Goal: Task Accomplishment & Management: Manage account settings

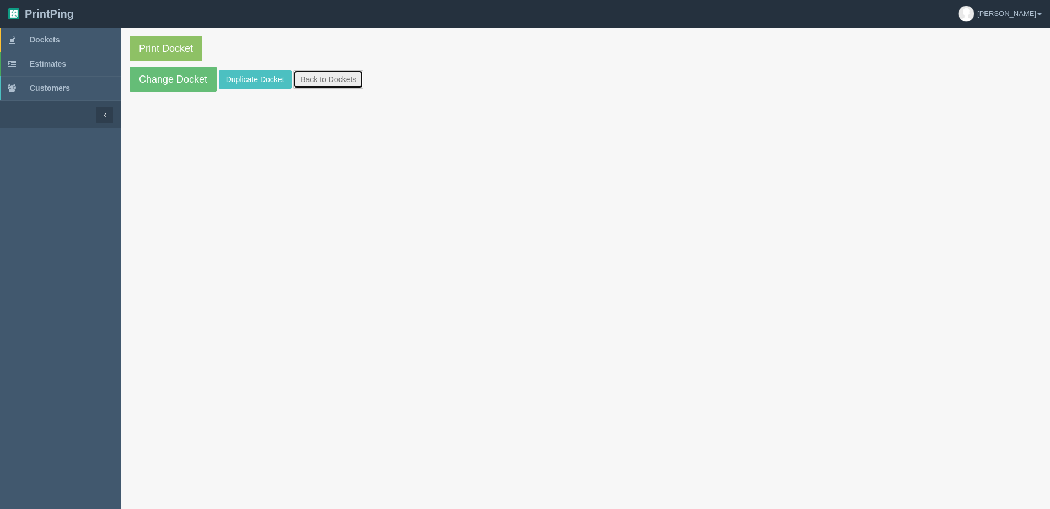
drag, startPoint x: 336, startPoint y: 79, endPoint x: 304, endPoint y: 79, distance: 32.0
click at [336, 79] on link "Back to Dockets" at bounding box center [328, 79] width 70 height 19
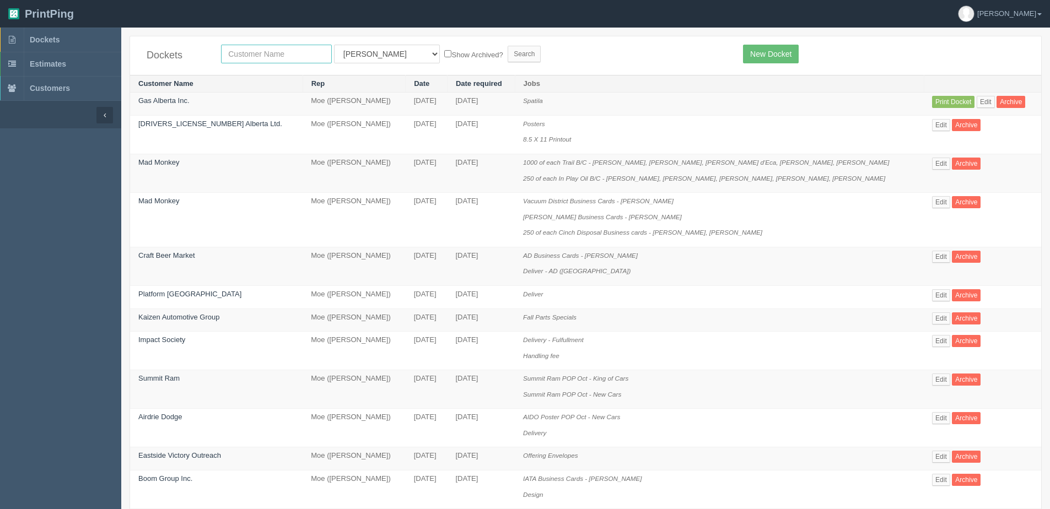
click at [262, 60] on input "text" at bounding box center [276, 54] width 111 height 19
type input "[PERSON_NAME]"
click at [444, 51] on label "Show Archived?" at bounding box center [473, 54] width 58 height 13
click at [444, 51] on input "Show Archived?" at bounding box center [447, 53] width 7 height 7
checkbox input "true"
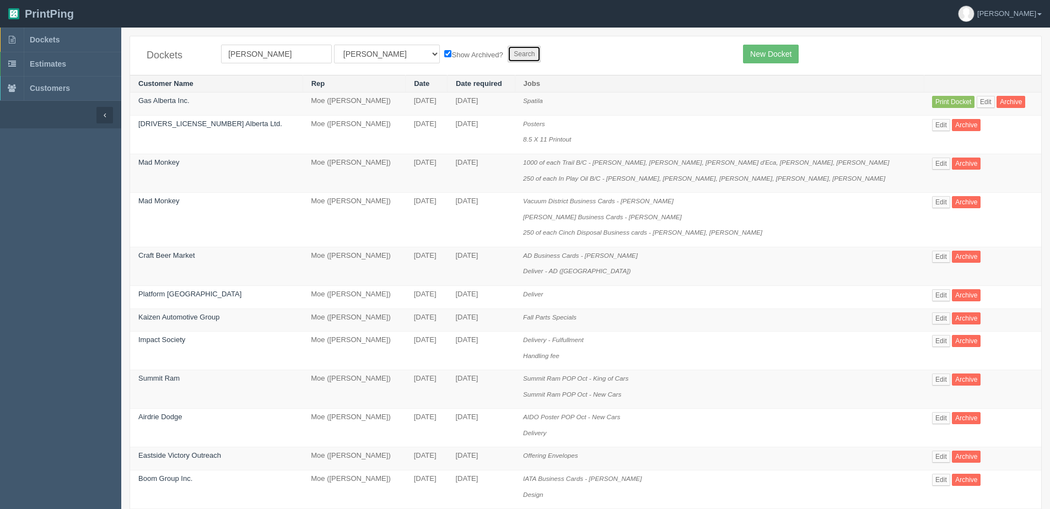
click at [508, 49] on input "Search" at bounding box center [524, 54] width 33 height 17
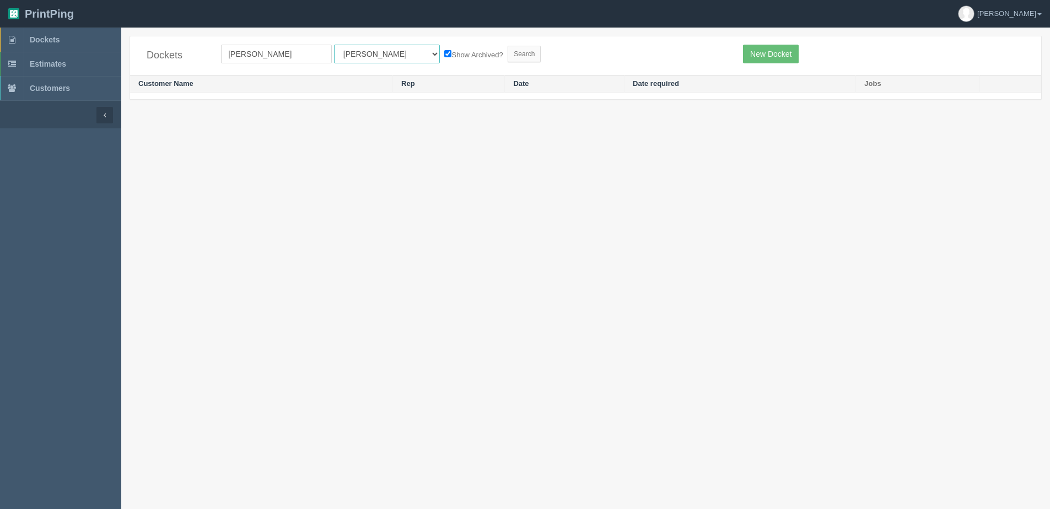
click at [364, 61] on select "All Users Ali Ali Test 1 Aly Amy Ankit Arif Brandon Dan France Greg Jim Mark Ma…" at bounding box center [387, 54] width 106 height 19
select select "1"
click at [334, 45] on select "All Users Ali Ali Test 1 Aly Amy Ankit Arif Brandon Dan France Greg Jim Mark Ma…" at bounding box center [387, 54] width 106 height 19
click at [508, 51] on input "Search" at bounding box center [524, 54] width 33 height 17
click at [260, 56] on input "[PERSON_NAME]" at bounding box center [276, 54] width 111 height 19
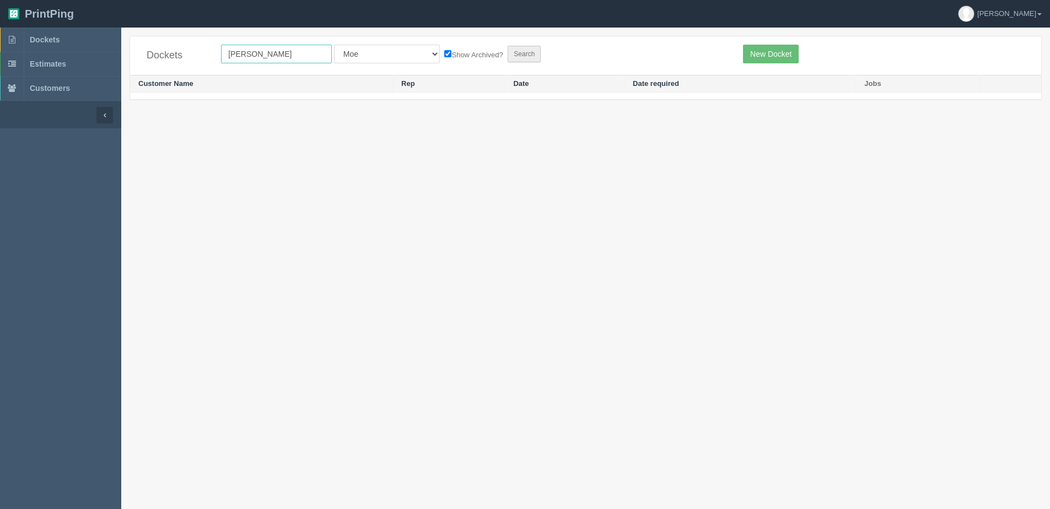
type input "[PERSON_NAME]"
click at [508, 58] on input "Search" at bounding box center [524, 54] width 33 height 17
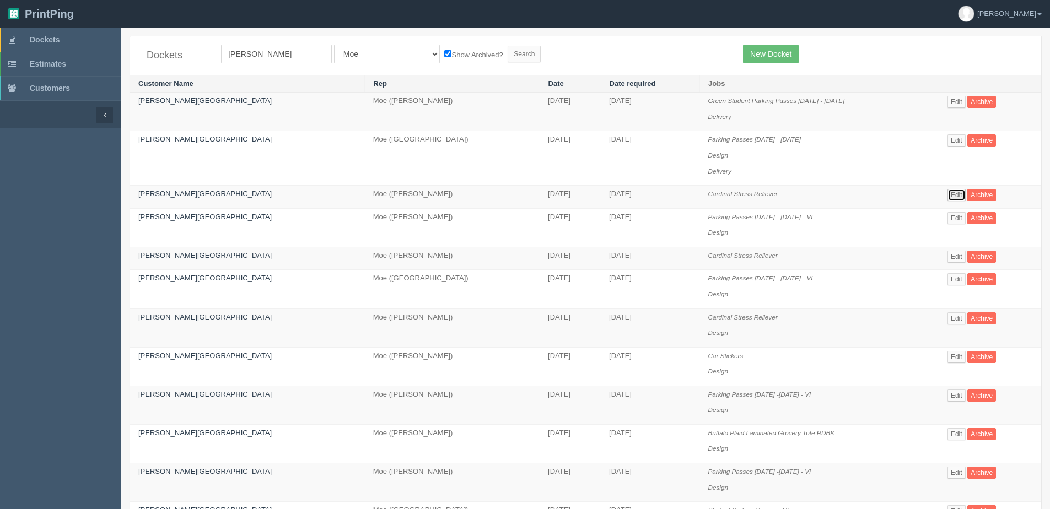
click at [952, 196] on link "Edit" at bounding box center [956, 195] width 18 height 12
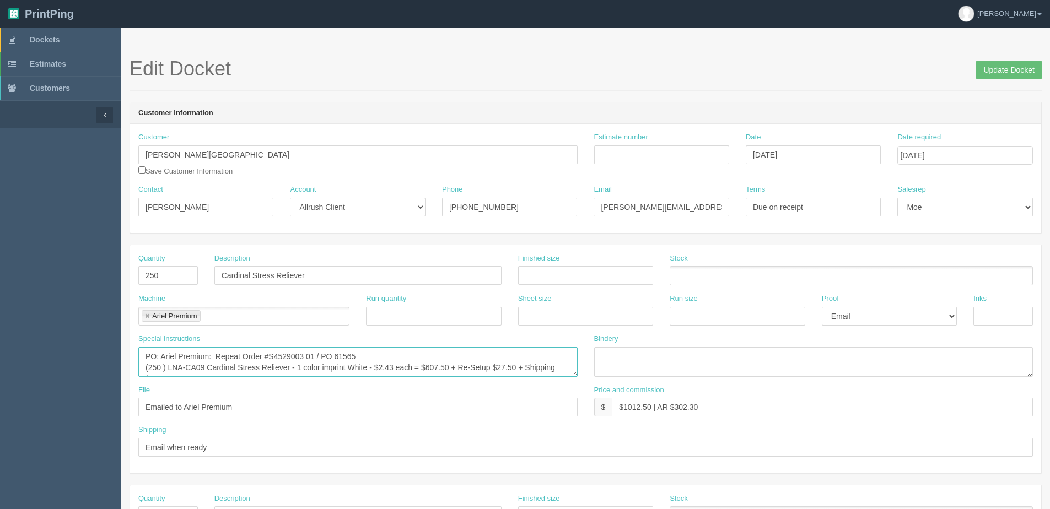
drag, startPoint x: 166, startPoint y: 364, endPoint x: 204, endPoint y: 365, distance: 38.0
click at [204, 365] on textarea "PO: Ariel Premium: Repeat Order #S4529003 01 / PO 61565 (250 ) LNA-CA09 Cardina…" at bounding box center [357, 362] width 439 height 30
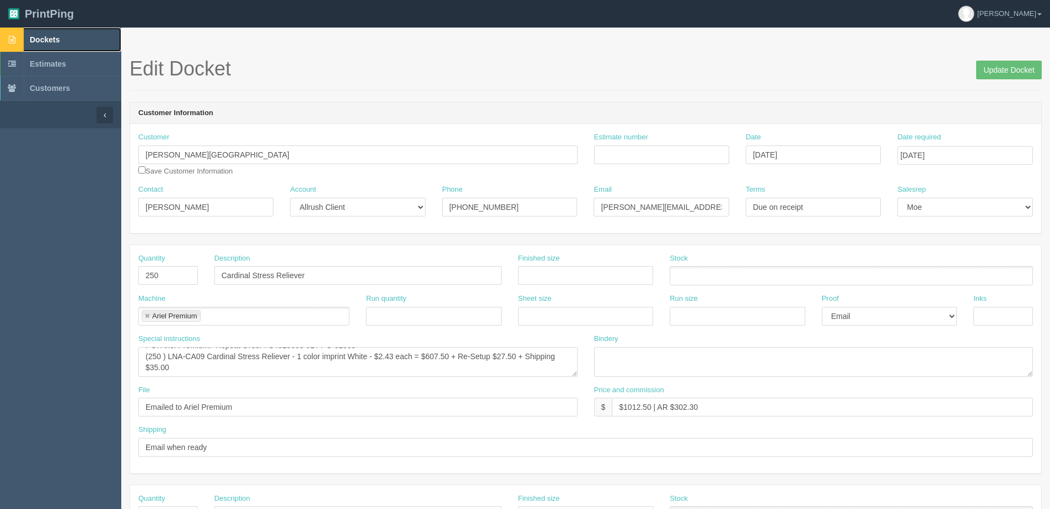
click at [51, 37] on span "Dockets" at bounding box center [45, 39] width 30 height 9
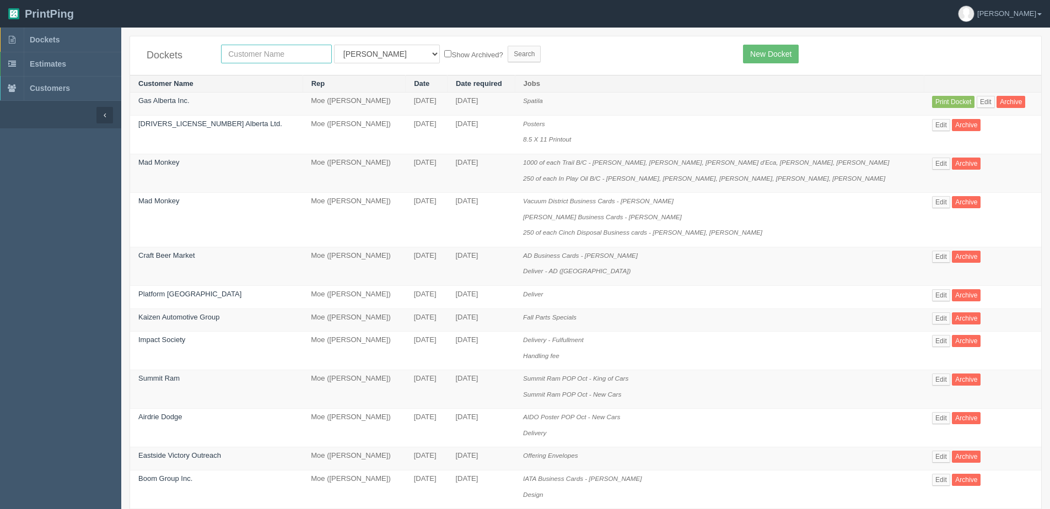
click at [267, 51] on input "text" at bounding box center [276, 54] width 111 height 19
type input "little"
click at [508, 46] on input "Search" at bounding box center [524, 54] width 33 height 17
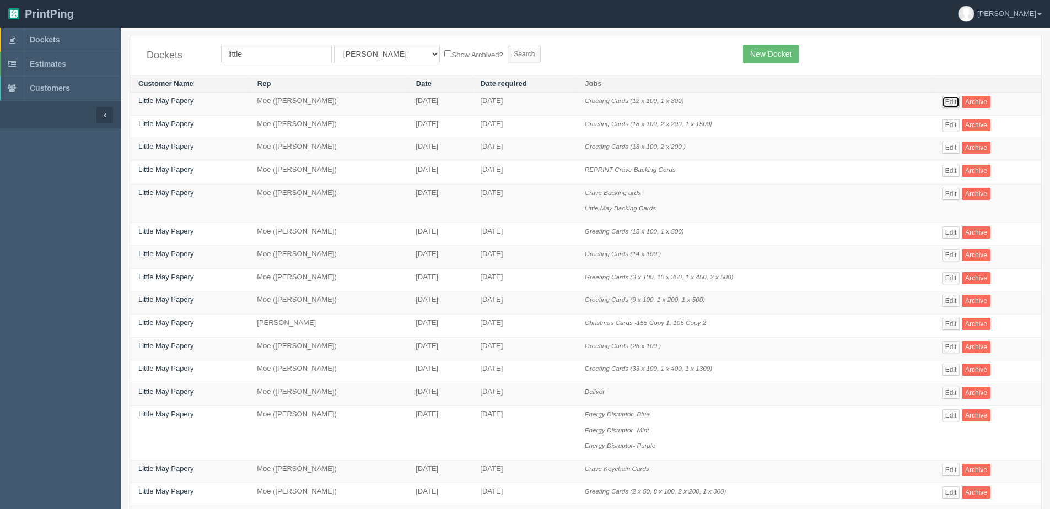
click at [952, 106] on link "Edit" at bounding box center [951, 102] width 18 height 12
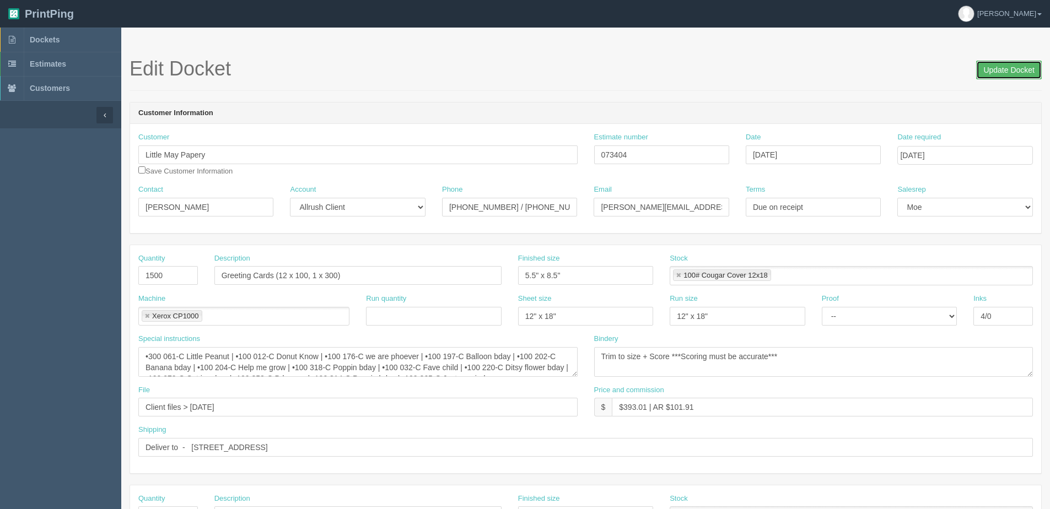
click at [1025, 72] on input "Update Docket" at bounding box center [1009, 70] width 66 height 19
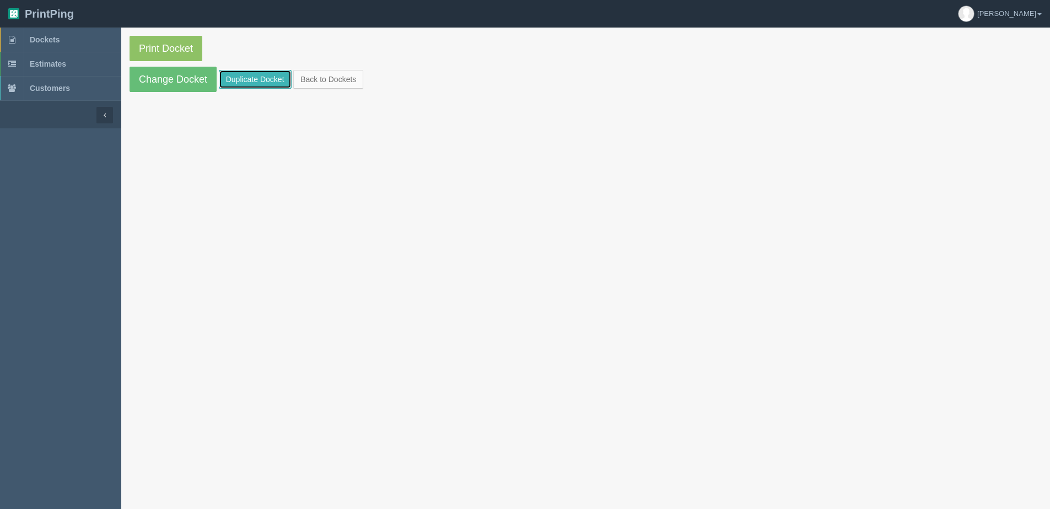
click at [240, 77] on link "Duplicate Docket" at bounding box center [255, 79] width 73 height 19
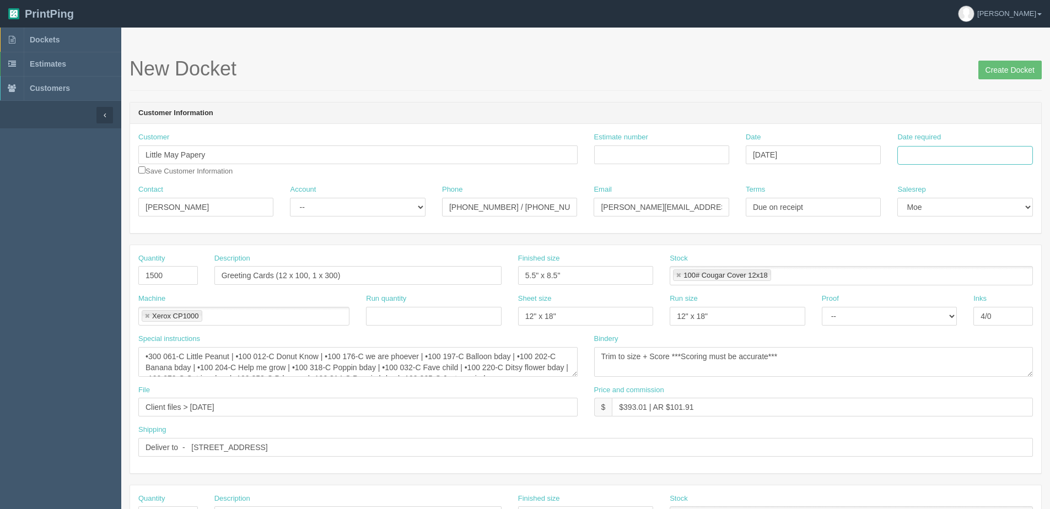
click at [961, 150] on input "Date required" at bounding box center [964, 155] width 135 height 19
click at [914, 316] on div "« October 2025 » Su Mo Tu We Th Fr Sa 28 29 30 1 2 3 4 5 6 7 8 9 10 11 12 13 14…" at bounding box center [951, 242] width 108 height 154
drag, startPoint x: 969, startPoint y: 242, endPoint x: 767, endPoint y: 246, distance: 202.3
click at [947, 246] on tr "12 13 14 15 16 17 18" at bounding box center [951, 245] width 103 height 16
drag, startPoint x: 219, startPoint y: 151, endPoint x: 14, endPoint y: 161, distance: 205.3
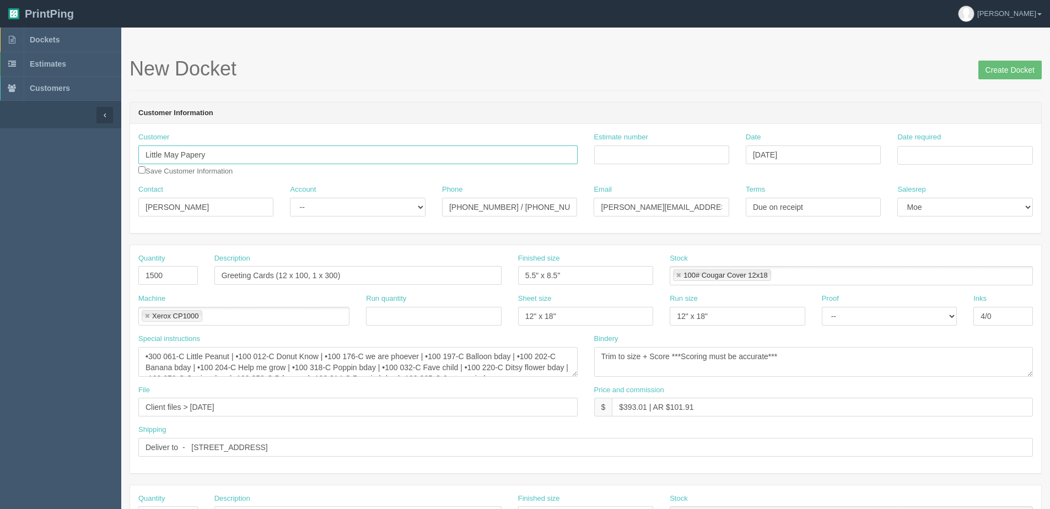
click at [14, 161] on section "Dockets Estimates Customers" at bounding box center [525, 514] width 1050 height 973
click at [206, 155] on input "Very Serious Co." at bounding box center [357, 155] width 439 height 19
type input "Very Serious Co.(including Brands: Made by a Potato, Weekday Candles)"
click at [370, 211] on select "-- Existing Client Allrush Client Rep Client" at bounding box center [357, 207] width 135 height 19
select select "Allrush Client"
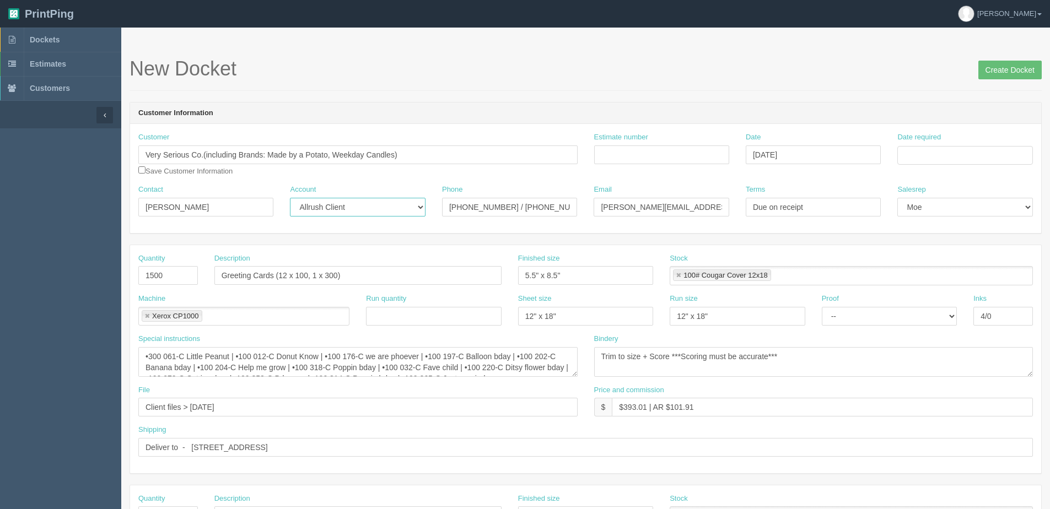
click at [290, 198] on select "-- Existing Client Allrush Client Rep Client" at bounding box center [357, 207] width 135 height 19
click at [923, 157] on input "Date required" at bounding box center [964, 155] width 135 height 19
click at [934, 315] on th "Today" at bounding box center [951, 308] width 103 height 16
click at [966, 249] on td "16" at bounding box center [968, 245] width 14 height 16
type input "October 16, 2025"
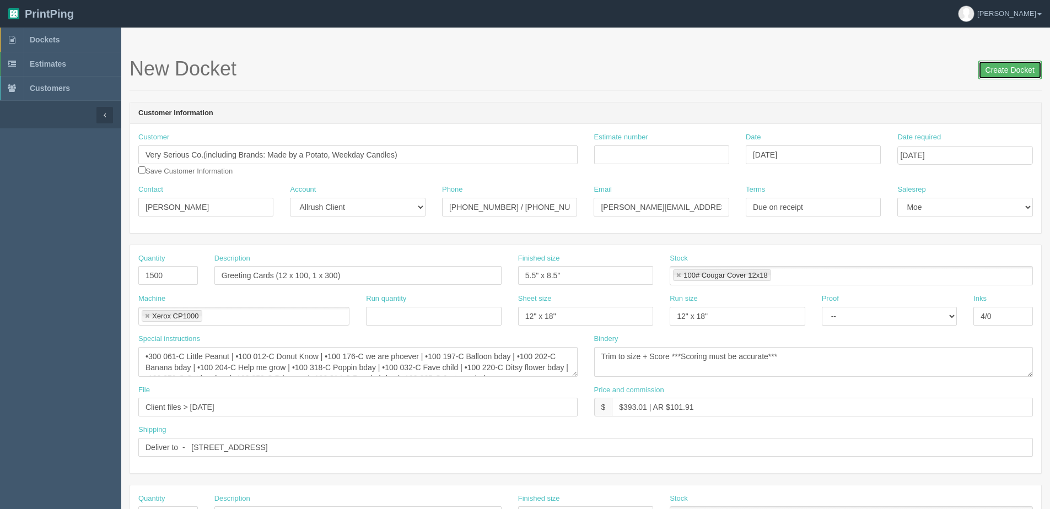
click at [990, 71] on input "Create Docket" at bounding box center [1009, 70] width 63 height 19
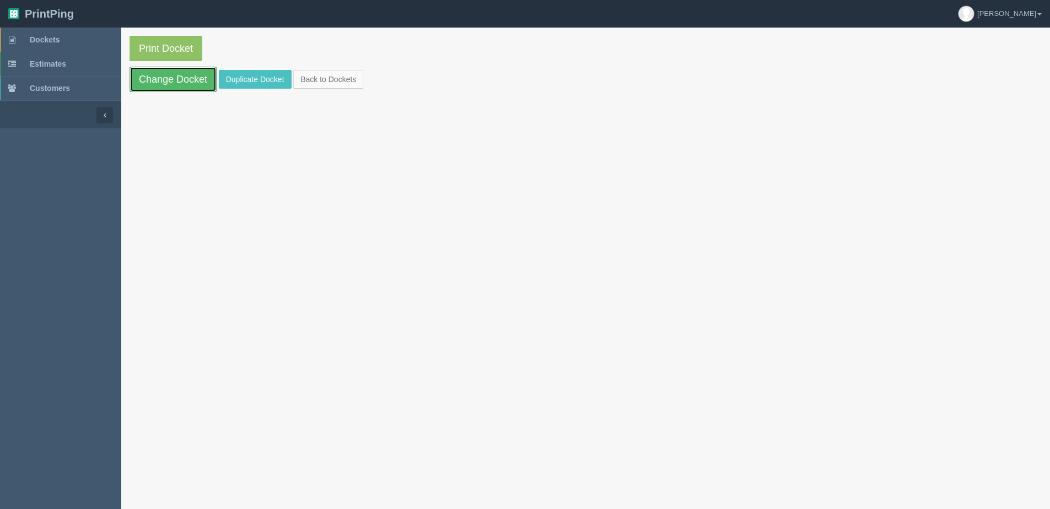
click at [160, 81] on link "Change Docket" at bounding box center [173, 79] width 87 height 25
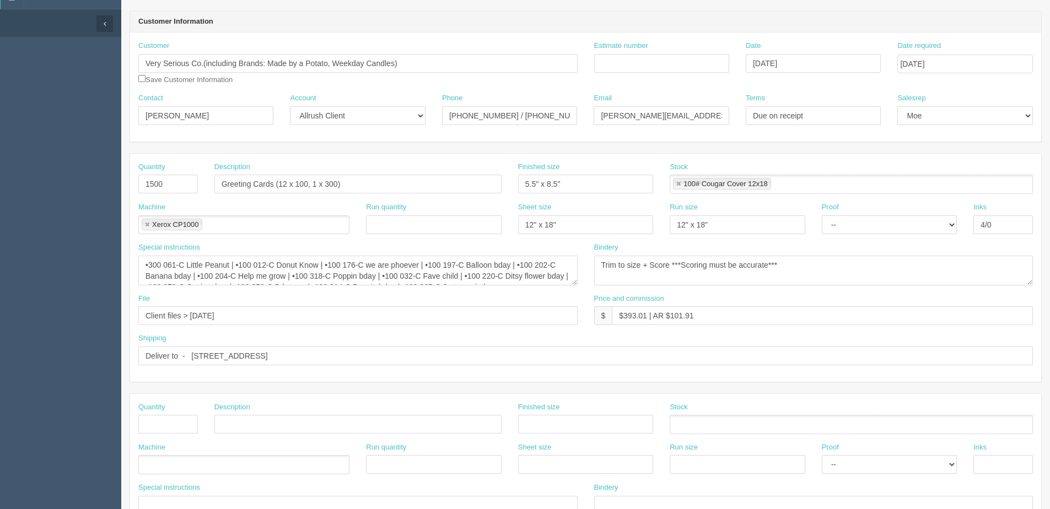
scroll to position [110, 0]
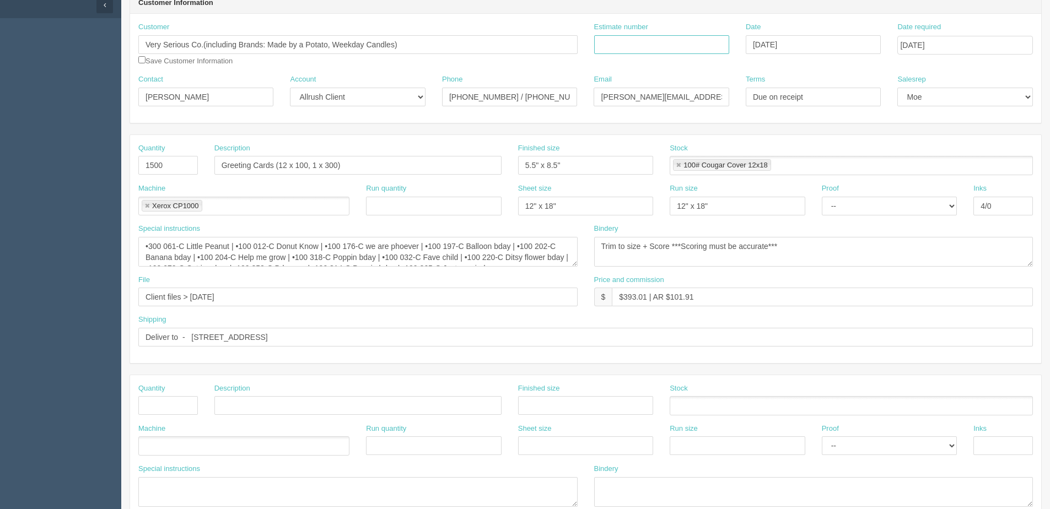
click at [635, 47] on input "Estimate number" at bounding box center [661, 44] width 135 height 19
type input "073404"
click at [222, 166] on input "Greeting Cards (12 x 100, 1 x 300)" at bounding box center [357, 165] width 287 height 19
type input "VSC Greeting Cards - 250 Holiday, 650 New Stort"
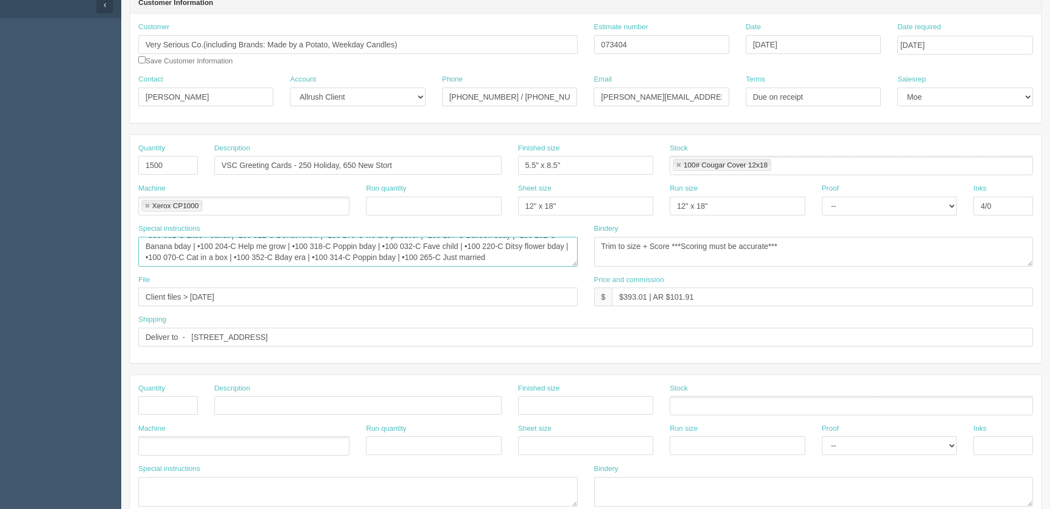
drag, startPoint x: 146, startPoint y: 244, endPoint x: 549, endPoint y: 289, distance: 405.4
click at [549, 289] on div "Quantity 1500 Description VSC Greeting Cards - 250 Holiday, 650 New Stort Finis…" at bounding box center [585, 249] width 911 height 228
paste textarea ": The yellow front is to be used for both the VSC cards (vsc_holiday_250 & vsc_…"
click at [141, 249] on textarea "•300 061-C Little Peanut | •100 012-C Donut Know | •100 176-C we are phoever | …" at bounding box center [357, 252] width 439 height 30
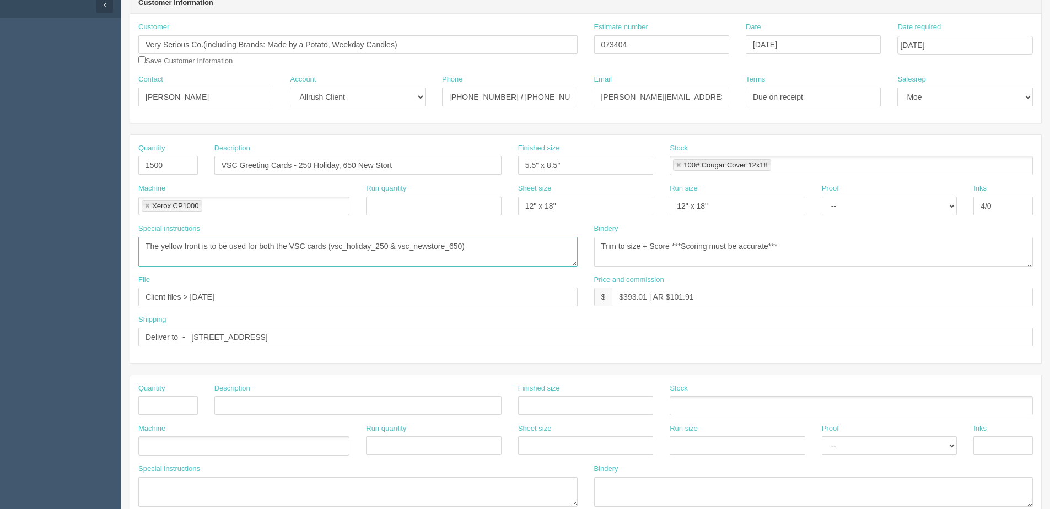
type textarea "The yellow front is to be used for both the VSC cards (vsc_holiday_250 & vsc_ne…"
drag, startPoint x: 191, startPoint y: 294, endPoint x: 450, endPoint y: 244, distance: 263.9
click at [423, 250] on div "Quantity 1500 Description VSC Greeting Cards - 250 Holiday, 650 New Stort Finis…" at bounding box center [585, 249] width 911 height 228
type input "Client Files > October 2025"
drag, startPoint x: 167, startPoint y: 166, endPoint x: -187, endPoint y: 166, distance: 353.8
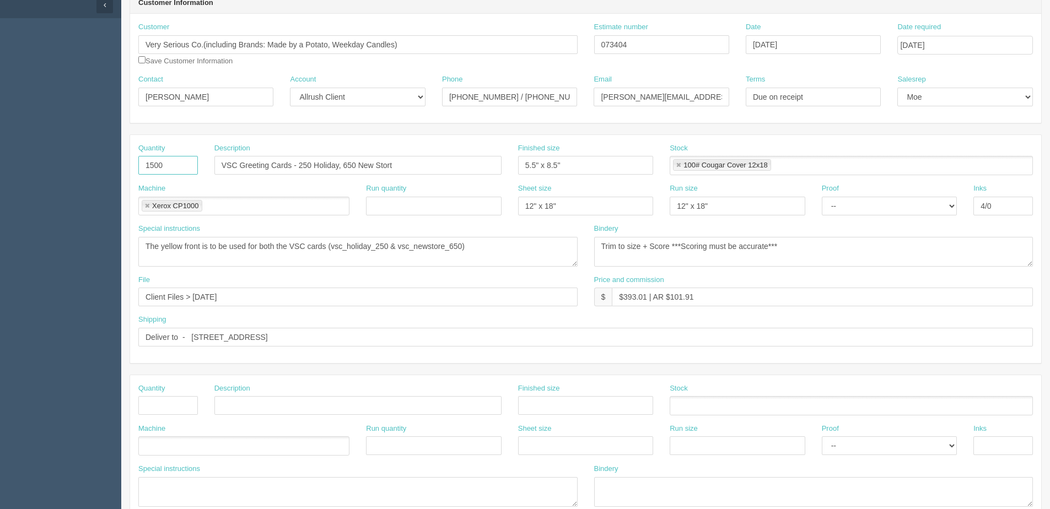
click at [0, 166] on html "PrintPing [PERSON_NAME] Edit account ( [PERSON_NAME][EMAIL_ADDRESS][DOMAIN_NAME…" at bounding box center [525, 390] width 1050 height 1001
type input "900"
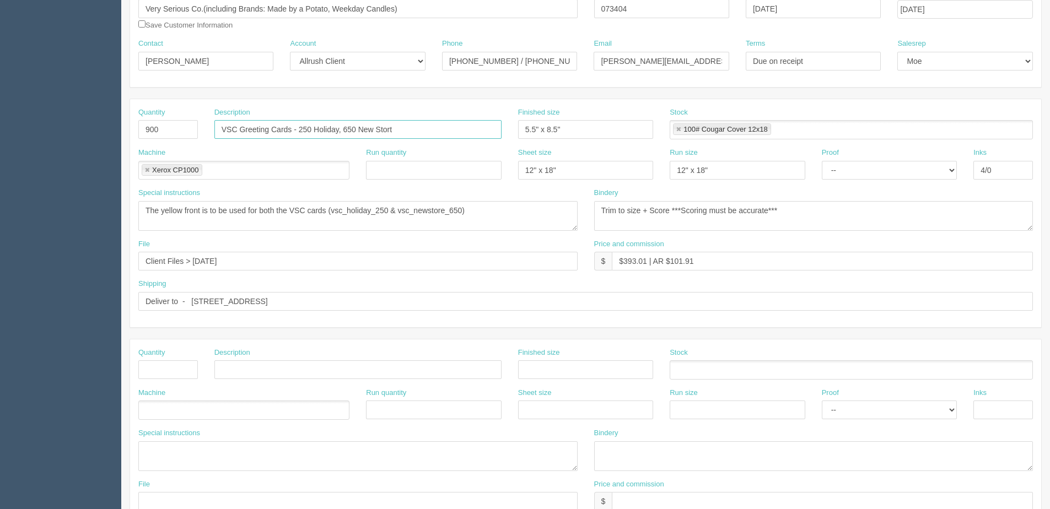
scroll to position [165, 0]
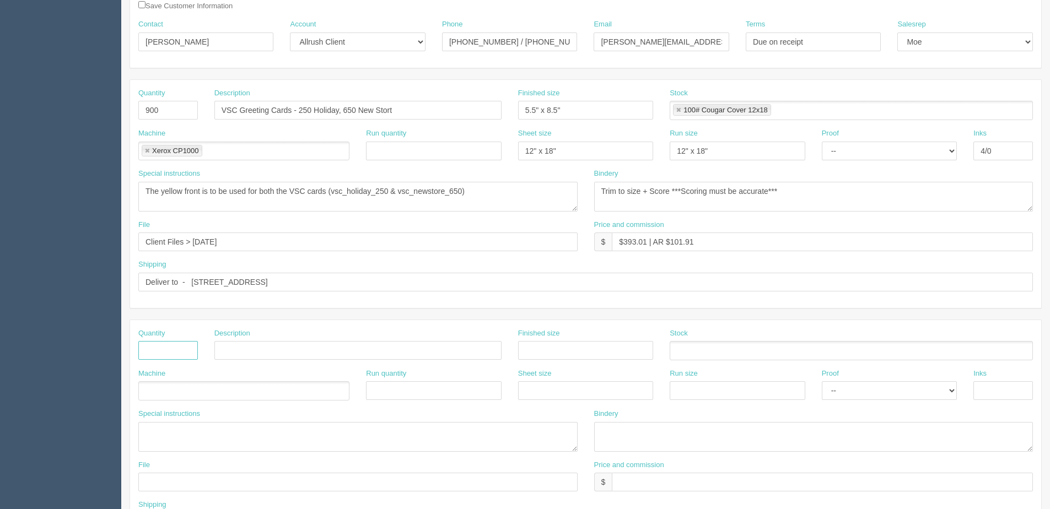
click at [187, 346] on input "text" at bounding box center [168, 350] width 60 height 19
type input "110"
click at [232, 350] on input "text" at bounding box center [357, 350] width 287 height 19
drag, startPoint x: 382, startPoint y: 335, endPoint x: 429, endPoint y: 326, distance: 48.2
click at [432, 324] on div "Quantity 110 Description Made by Potato Greeting Cards - 20 Finished size Stock…" at bounding box center [585, 434] width 911 height 228
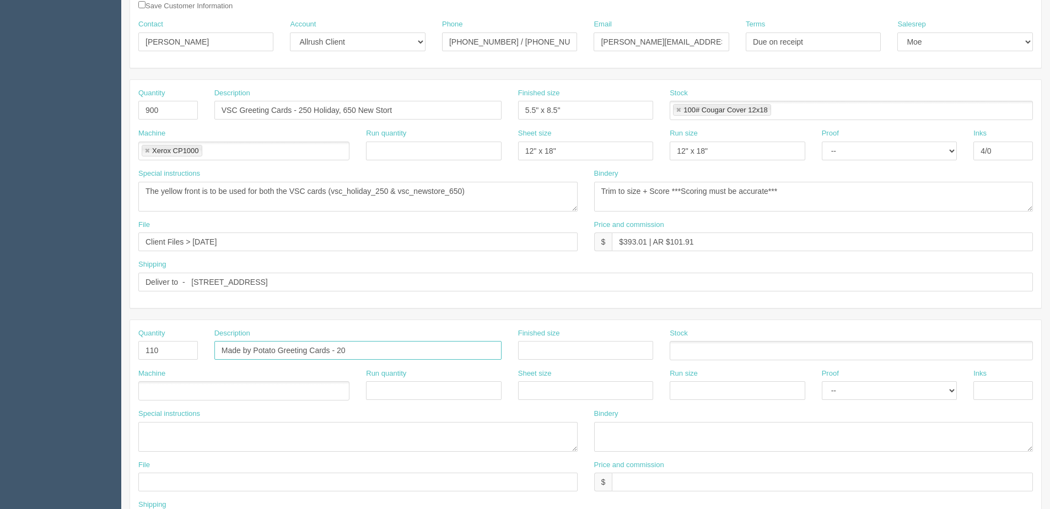
paste input "MBAP0005: 40 MBAP0030: 30 MBAP0034: 40"
drag, startPoint x: 336, startPoint y: 349, endPoint x: 346, endPoint y: 343, distance: 11.3
click at [337, 347] on input "Made by Potato Greeting Cards - MBAP0005: 40 MBAP0030: 30 MBAP0034: 40" at bounding box center [357, 350] width 287 height 19
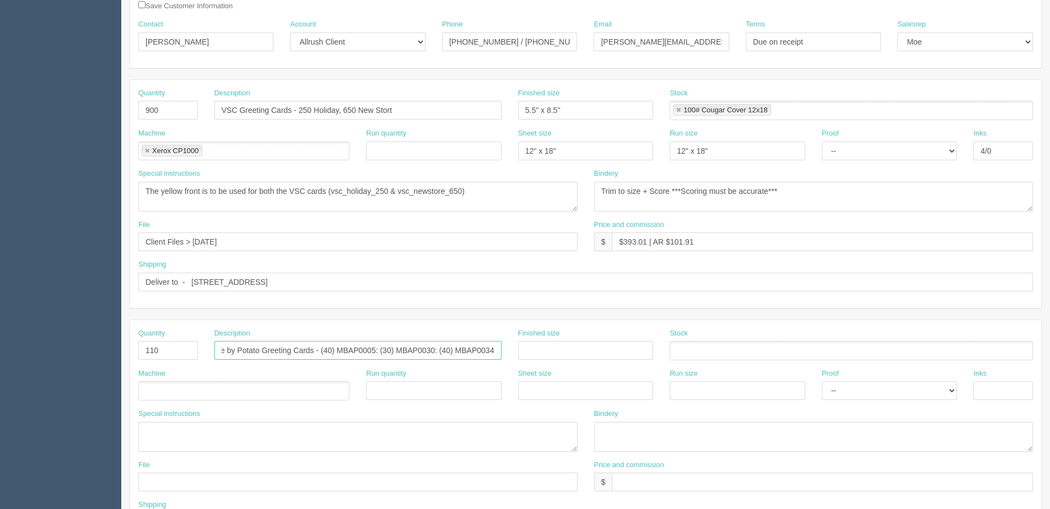
type input "Made by Potato Greeting Cards - (40) MBAP0005: (30) MBAP0030: (40) MBAP0034"
drag, startPoint x: 581, startPoint y: 110, endPoint x: 296, endPoint y: 115, distance: 285.6
click at [296, 115] on div "Quantity 900 Description VSC Greeting Cards - 250 Holiday, 650 New Stort Finish…" at bounding box center [585, 108] width 911 height 40
click at [571, 355] on input "text" at bounding box center [585, 350] width 135 height 19
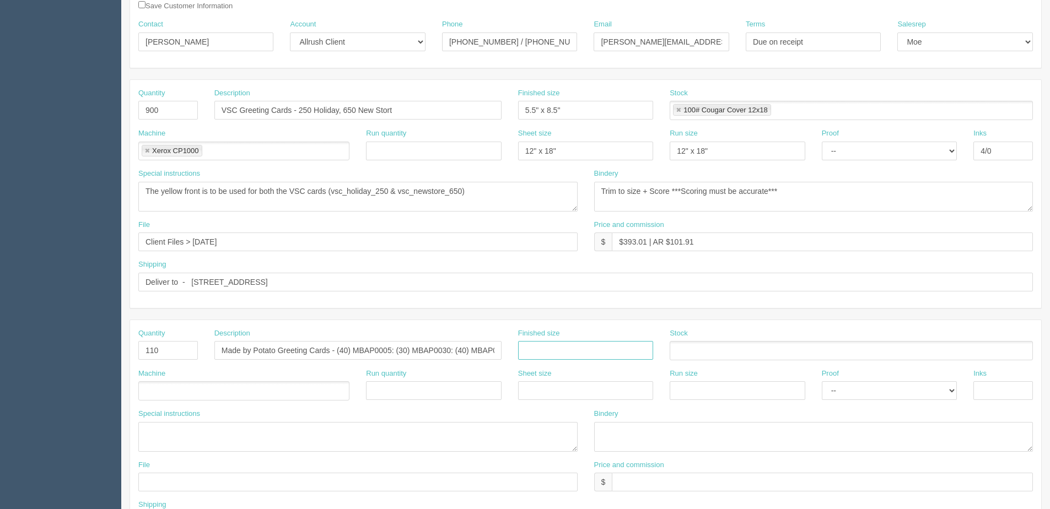
paste input "5.5" x 8.5""
type input "5.5" x 8.5""
click at [725, 346] on ul at bounding box center [851, 350] width 363 height 19
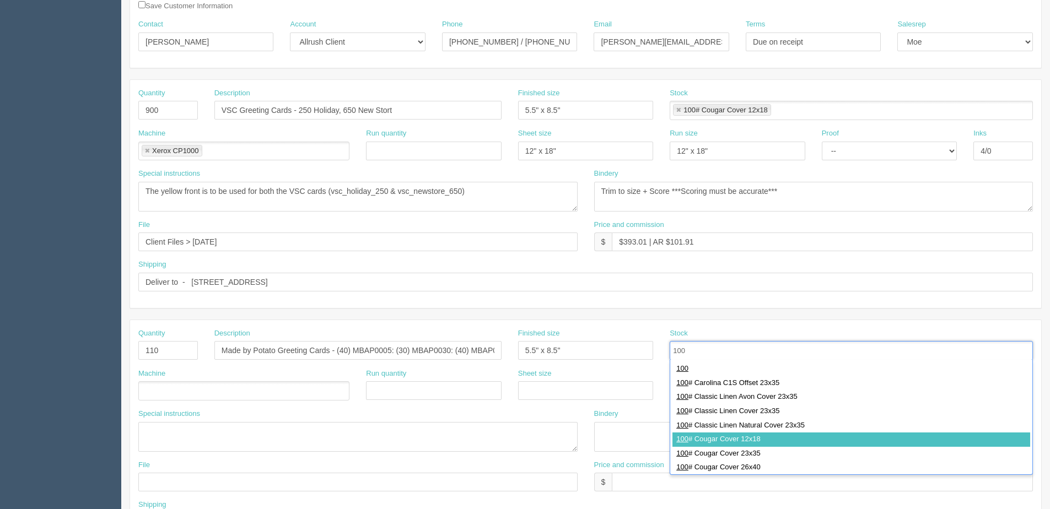
type input "100"
type input "100# Cougar Cover 12x18"
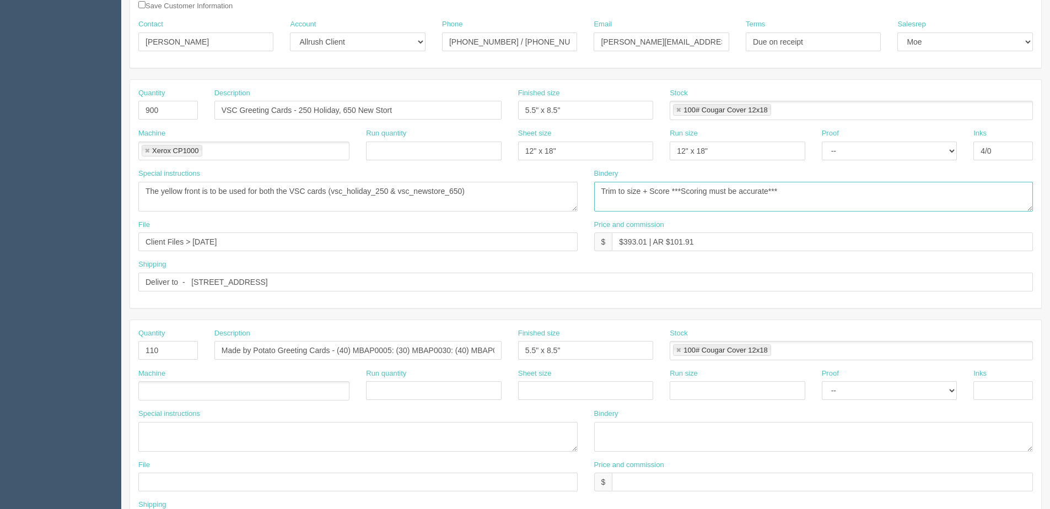
drag, startPoint x: 622, startPoint y: 190, endPoint x: 412, endPoint y: 190, distance: 210.0
click at [412, 190] on div "Special instructions •300 061-C Little Peanut | •100 012-C Donut Know | •100 17…" at bounding box center [585, 194] width 911 height 51
click at [727, 443] on textarea at bounding box center [813, 437] width 439 height 30
paste textarea "Trim to size + Score ***Scoring must be accurate***"
type textarea "Trim to size + Score ***Scoring must be accurate***"
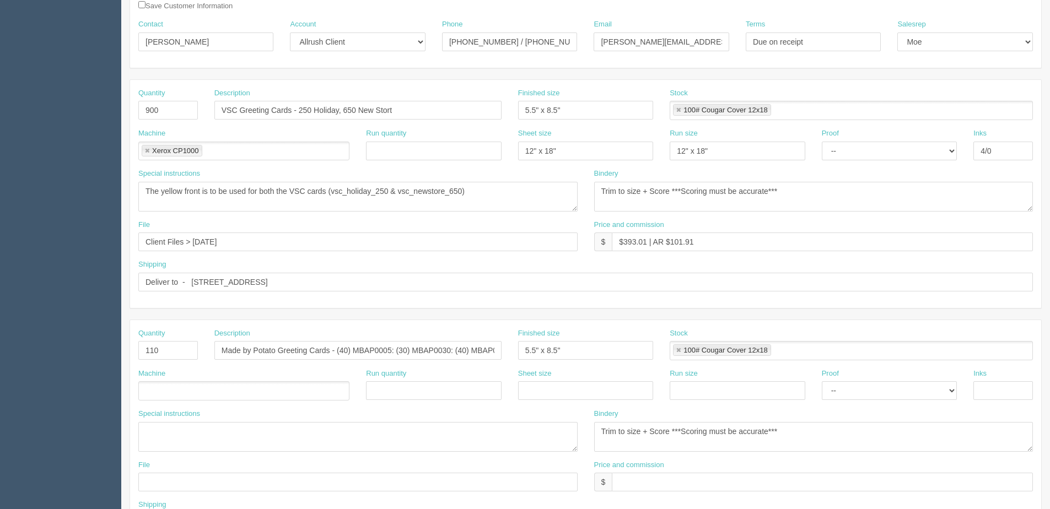
click at [1012, 375] on div "Inks" at bounding box center [1003, 385] width 60 height 32
click at [1013, 377] on div "Inks" at bounding box center [1003, 385] width 60 height 32
click at [999, 387] on input "text" at bounding box center [1003, 390] width 60 height 19
type input "4/4"
drag, startPoint x: 1002, startPoint y: 148, endPoint x: 770, endPoint y: 151, distance: 232.1
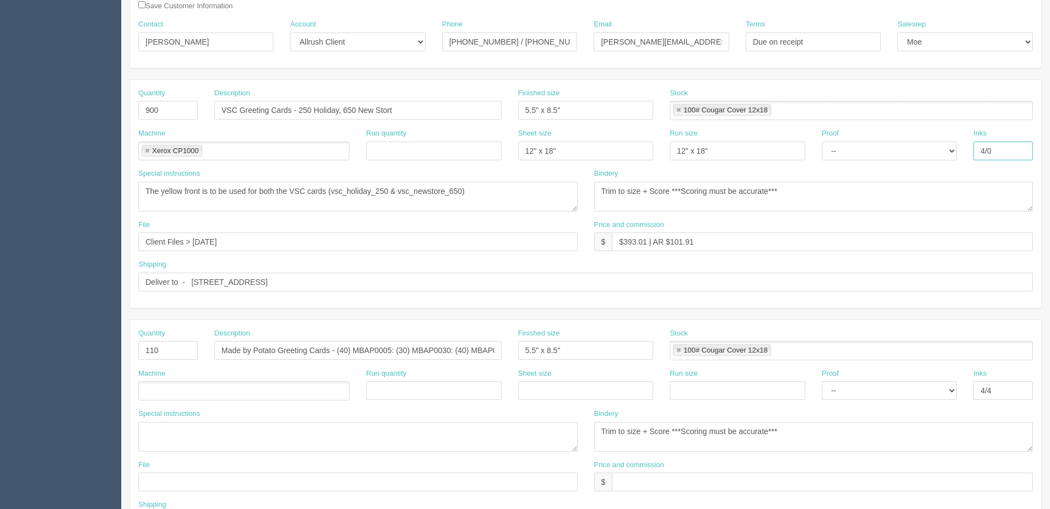
click at [811, 152] on div "Machine Xerox CP1000 Xerox CP1000 Run quantity Sheet size 12" x 18" Run size 12…" at bounding box center [585, 148] width 911 height 40
type input "4/4"
click at [553, 385] on input "text" at bounding box center [585, 390] width 135 height 19
type input "12" x 18""
click at [711, 387] on input "text" at bounding box center [737, 390] width 135 height 19
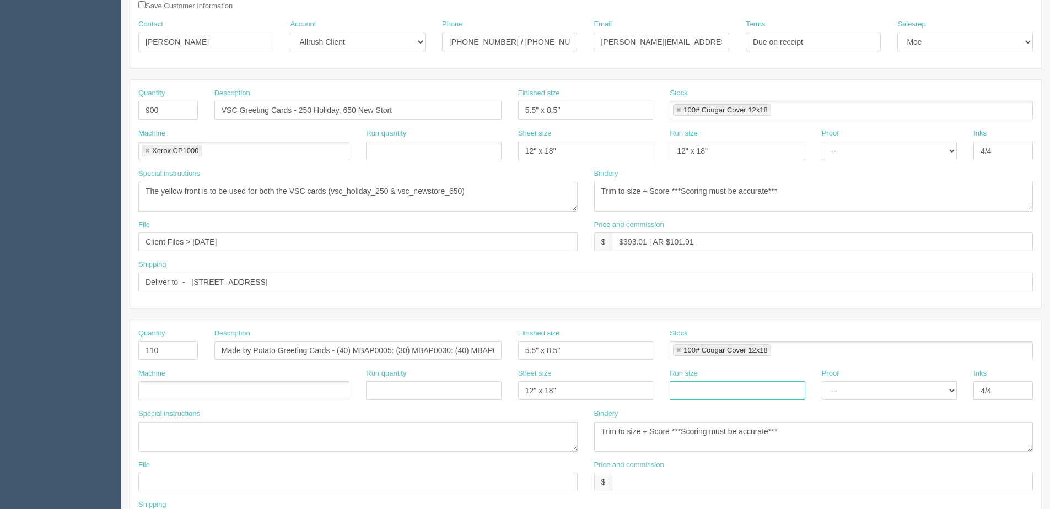
type input "9" x 12""
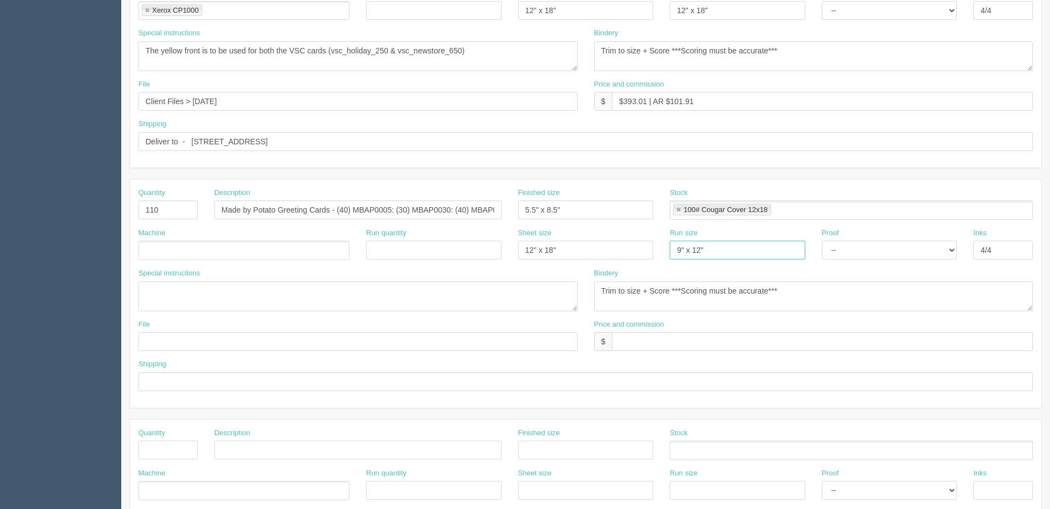
scroll to position [331, 0]
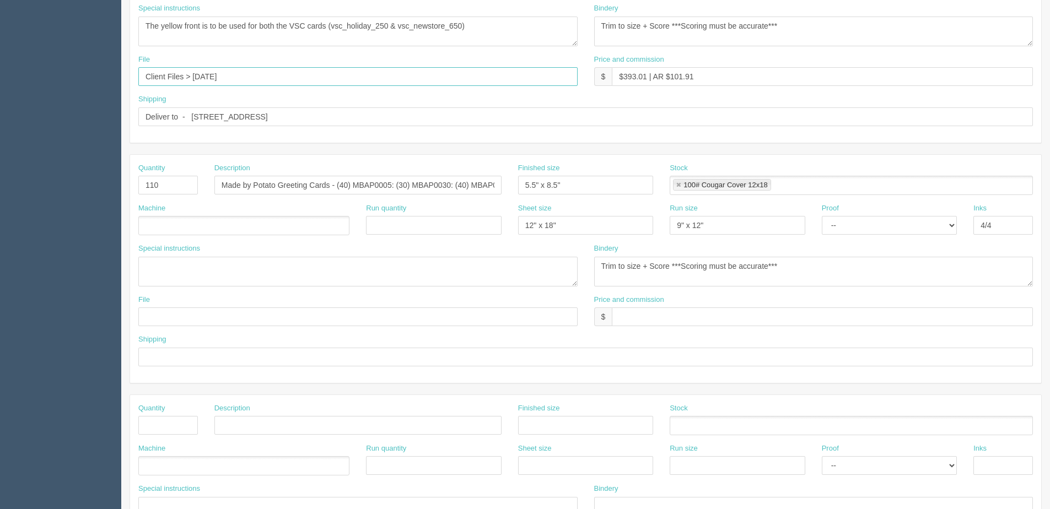
drag, startPoint x: 139, startPoint y: 87, endPoint x: -75, endPoint y: 89, distance: 213.9
click at [0, 89] on html "PrintPing Dan Edit account ( dan@allrush.ca ) Logout Dockets Estimates Customers" at bounding box center [525, 169] width 1050 height 1001
click at [182, 321] on input "text" at bounding box center [357, 317] width 439 height 19
paste input "Client Files > October 2025"
type input "Client Files > October 2025"
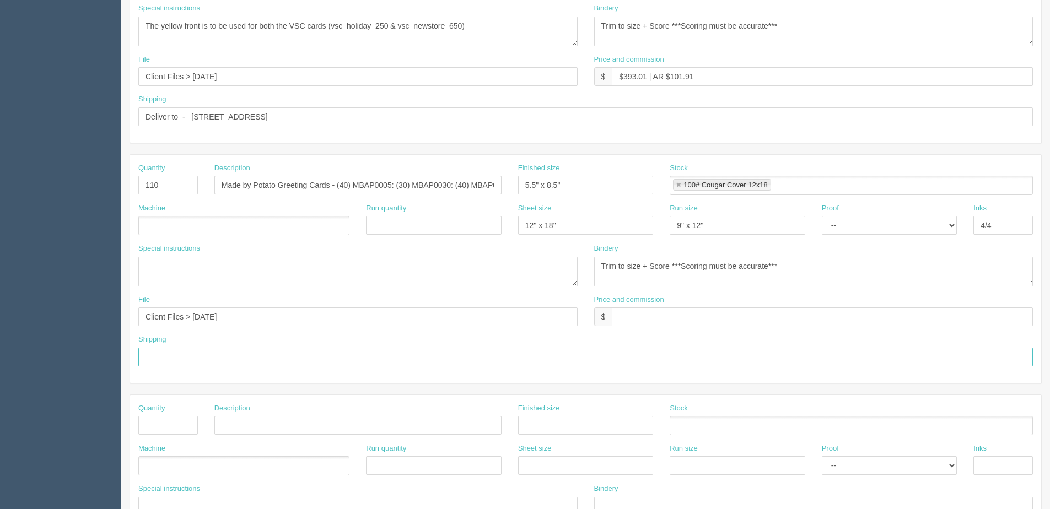
click at [190, 357] on input "text" at bounding box center [585, 357] width 895 height 19
type input "Same as above"
click at [613, 315] on input "text" at bounding box center [822, 317] width 421 height 19
type input "$Included above"
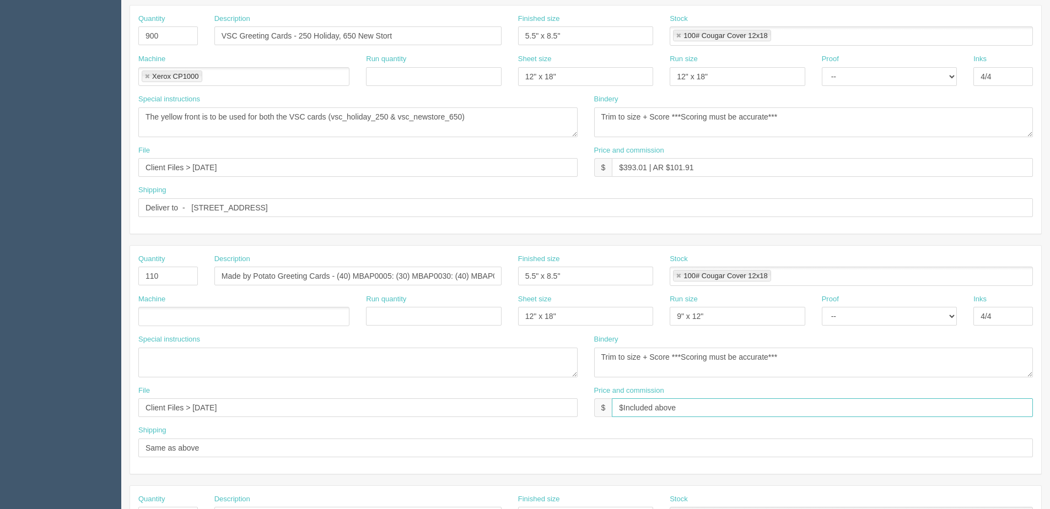
scroll to position [220, 0]
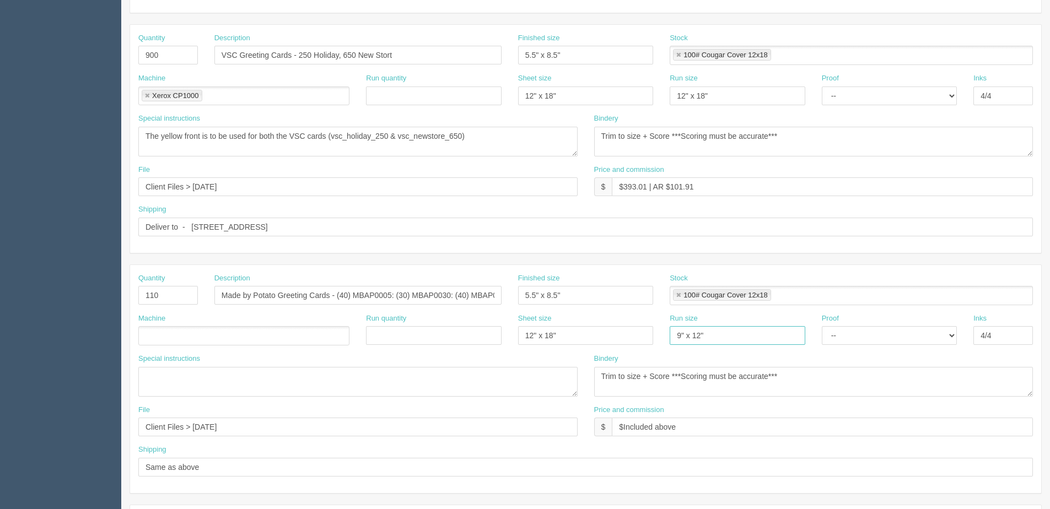
drag, startPoint x: 709, startPoint y: 340, endPoint x: 440, endPoint y: 330, distance: 269.1
click at [462, 336] on div "Machine Run quantity Sheet size 12" x 18" Run size 9" x 12" Proof -- Email Hard…" at bounding box center [585, 334] width 911 height 40
type input "12" x 18""
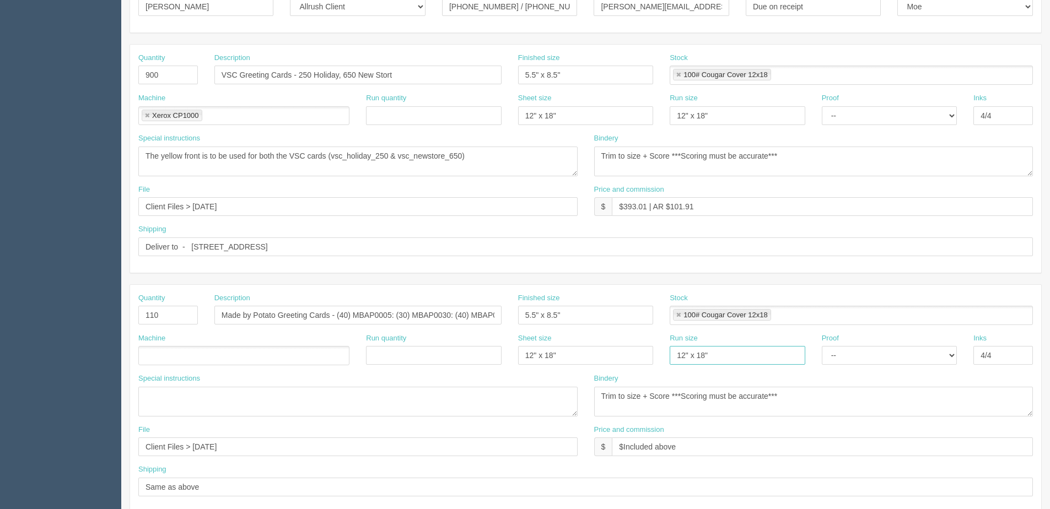
scroll to position [165, 0]
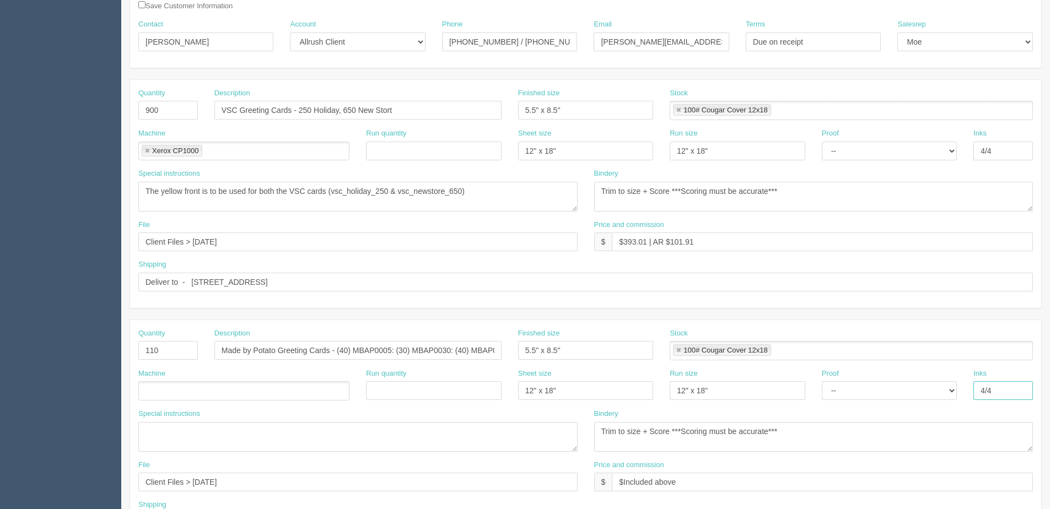
click at [1004, 398] on input "4/4" at bounding box center [1003, 390] width 60 height 19
type input "4/0"
drag, startPoint x: 624, startPoint y: 243, endPoint x: 647, endPoint y: 244, distance: 22.6
click at [647, 244] on input "$393.01 | AR $101.91" at bounding box center [822, 242] width 421 height 19
drag, startPoint x: 674, startPoint y: 242, endPoint x: 686, endPoint y: 265, distance: 25.4
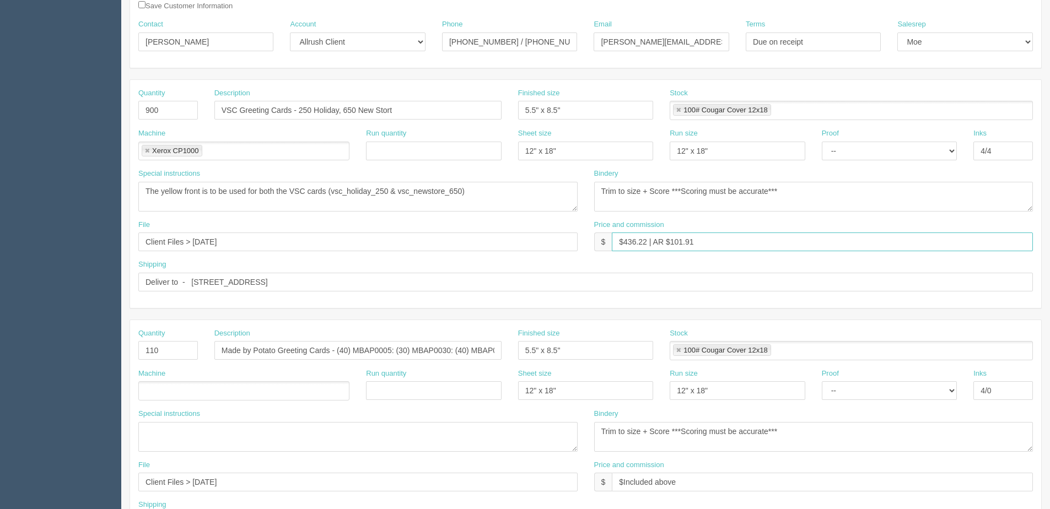
click at [710, 240] on input "$436.22 | AR $101.91" at bounding box center [822, 242] width 421 height 19
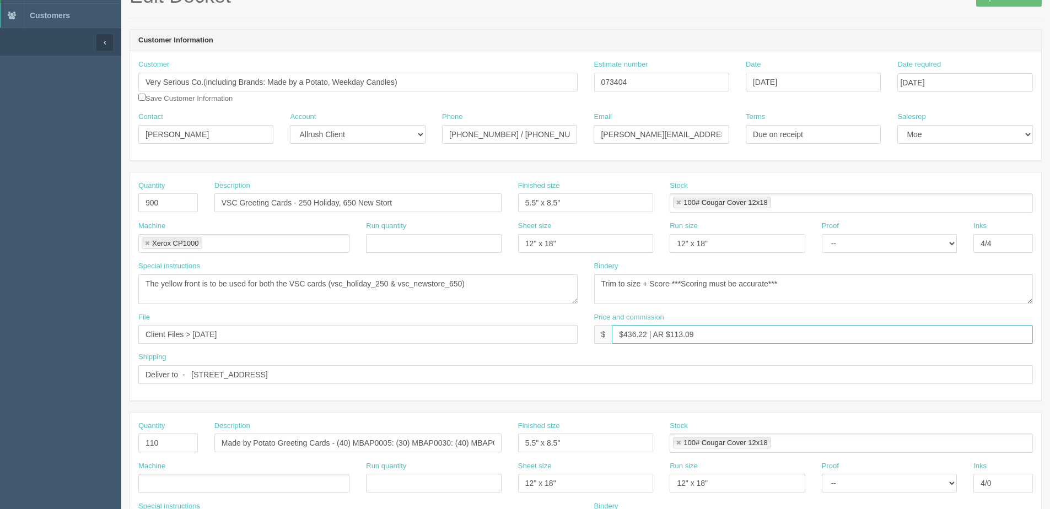
scroll to position [55, 0]
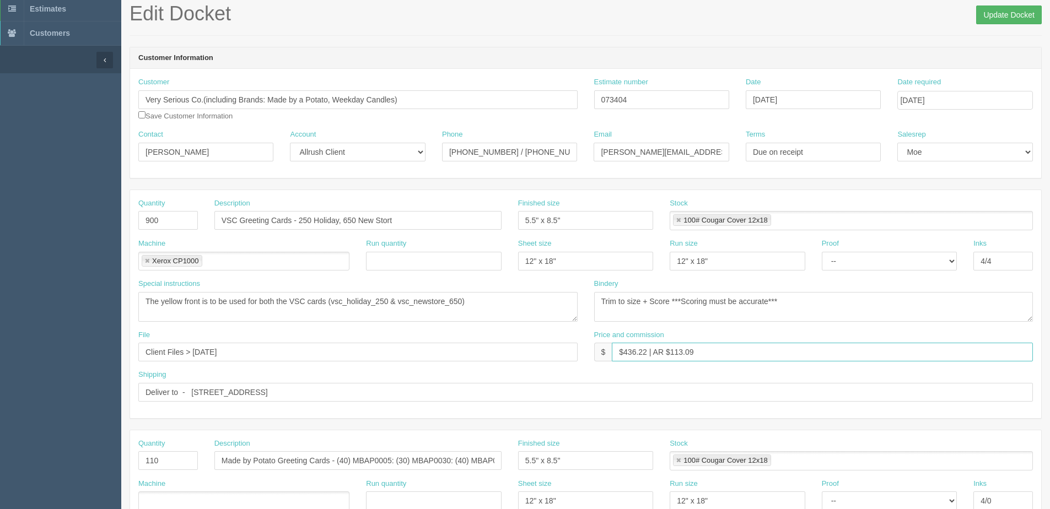
type input "$436.22 | AR $113.09"
click at [1015, 18] on input "Update Docket" at bounding box center [1009, 15] width 66 height 19
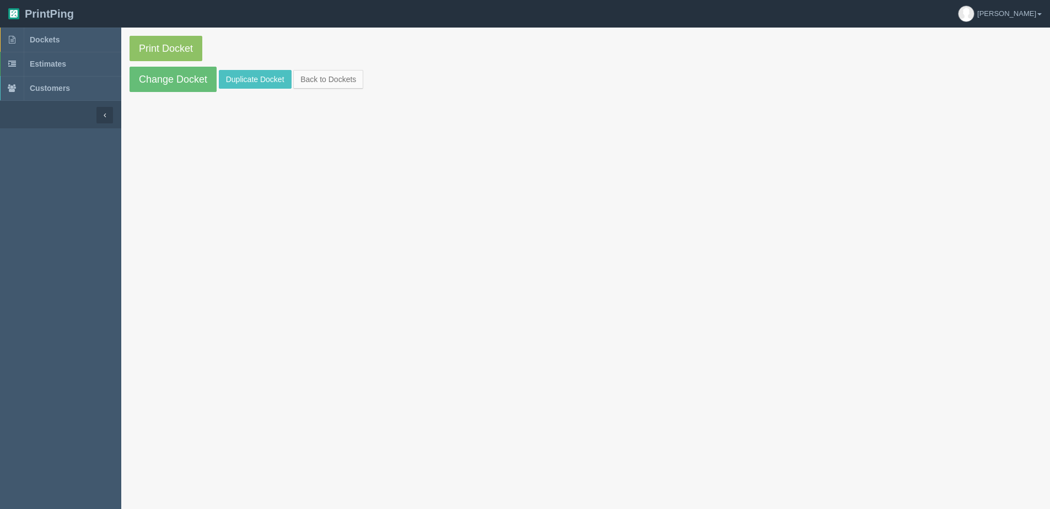
click at [134, 34] on section "Print Docket Change Docket Duplicate Docket Back to Dockets" at bounding box center [585, 64] width 929 height 73
click at [150, 39] on link "Print Docket" at bounding box center [166, 48] width 73 height 25
drag, startPoint x: 169, startPoint y: 87, endPoint x: 141, endPoint y: 97, distance: 30.5
click at [170, 88] on link "Change Docket" at bounding box center [173, 79] width 87 height 25
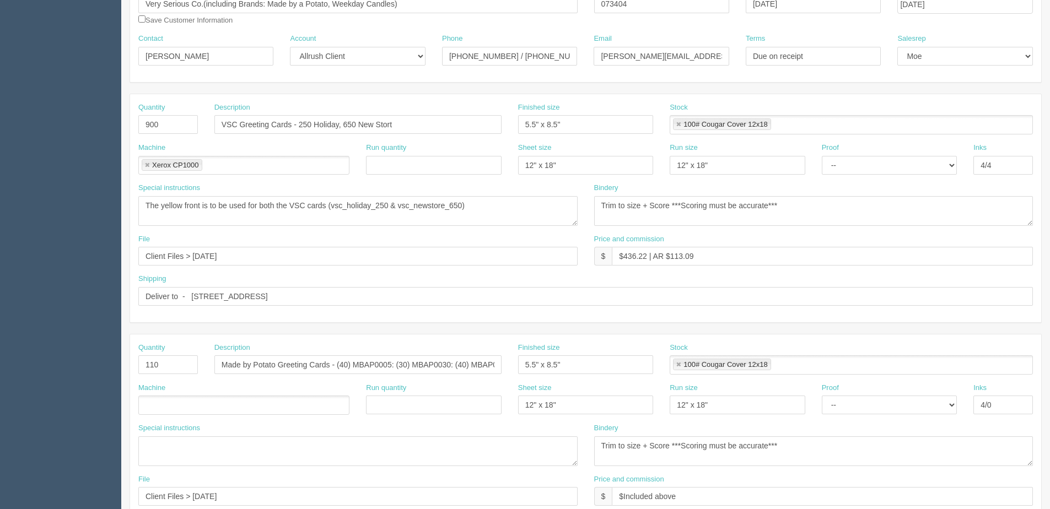
scroll to position [220, 0]
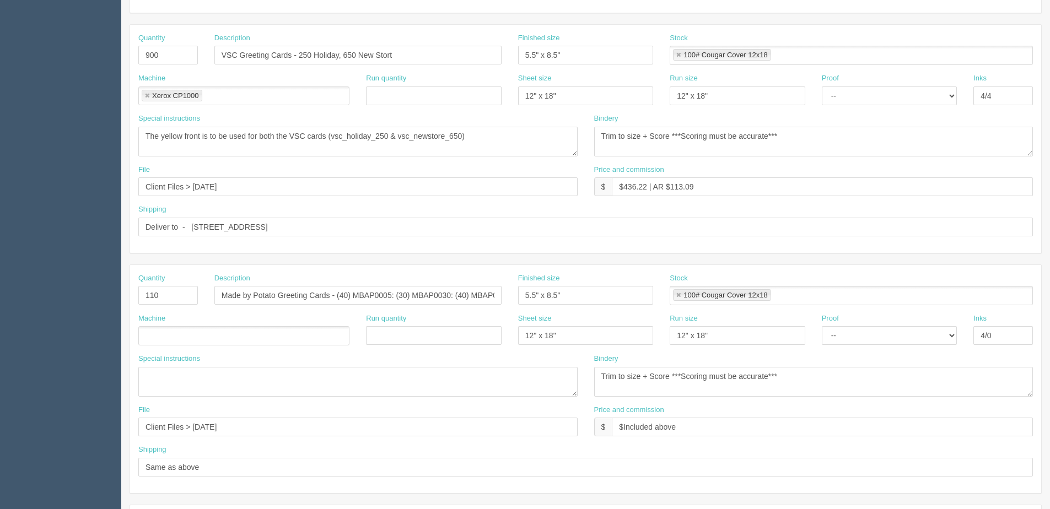
click at [181, 330] on ul at bounding box center [243, 335] width 211 height 19
type input "Xerox CP1000"
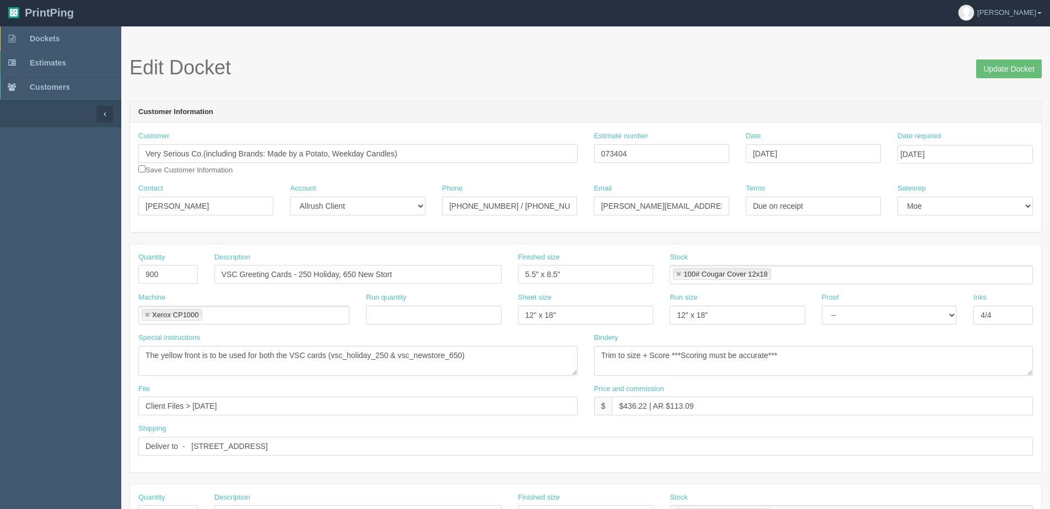
scroll to position [0, 0]
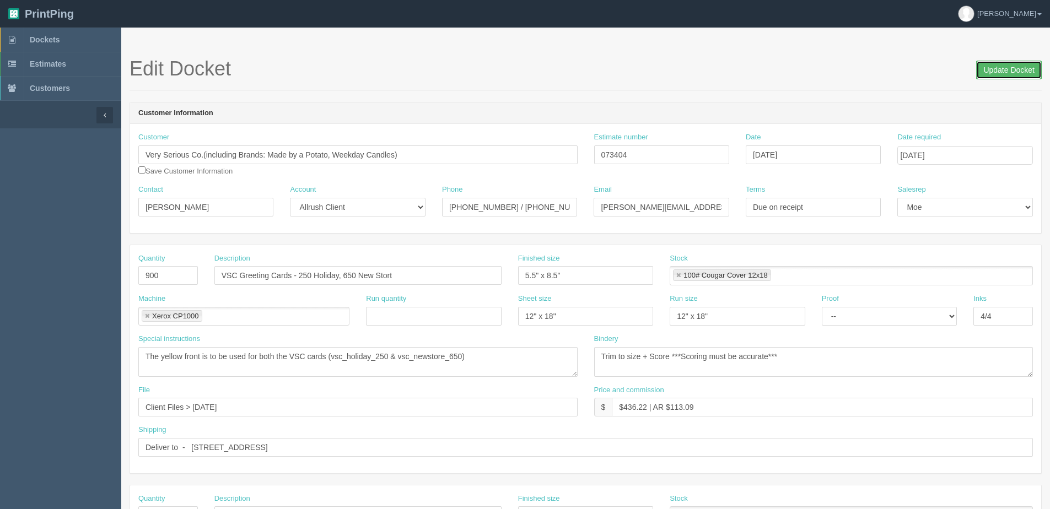
drag, startPoint x: 1008, startPoint y: 69, endPoint x: 1001, endPoint y: 69, distance: 6.6
click at [1004, 69] on input "Update Docket" at bounding box center [1009, 70] width 66 height 19
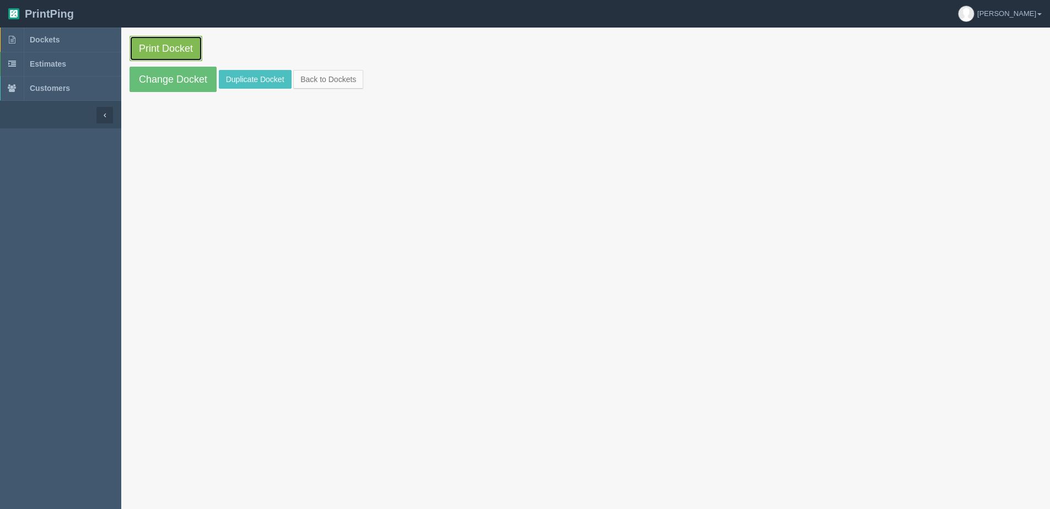
click at [148, 44] on link "Print Docket" at bounding box center [166, 48] width 73 height 25
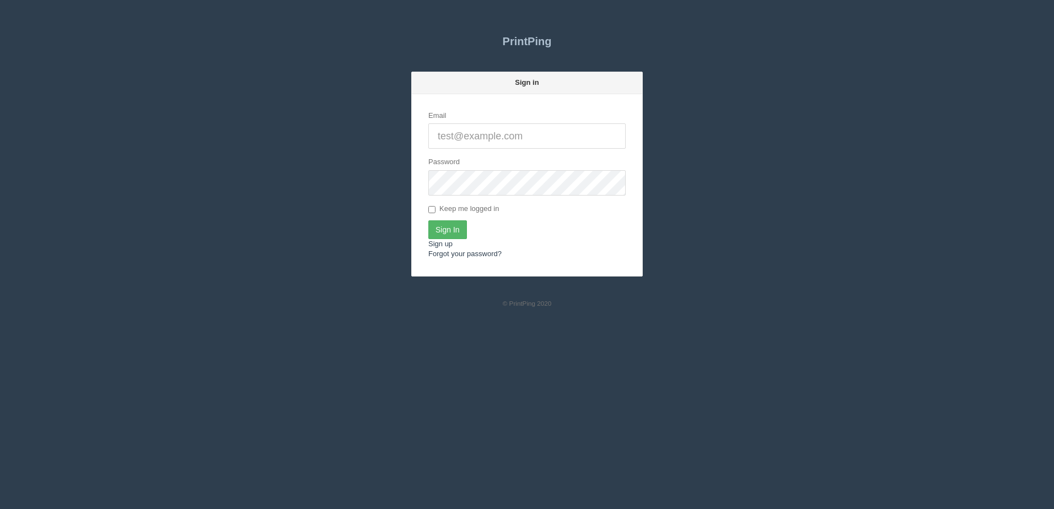
type input "[PERSON_NAME][EMAIL_ADDRESS][DOMAIN_NAME]"
click at [441, 238] on input "Sign In" at bounding box center [447, 229] width 39 height 19
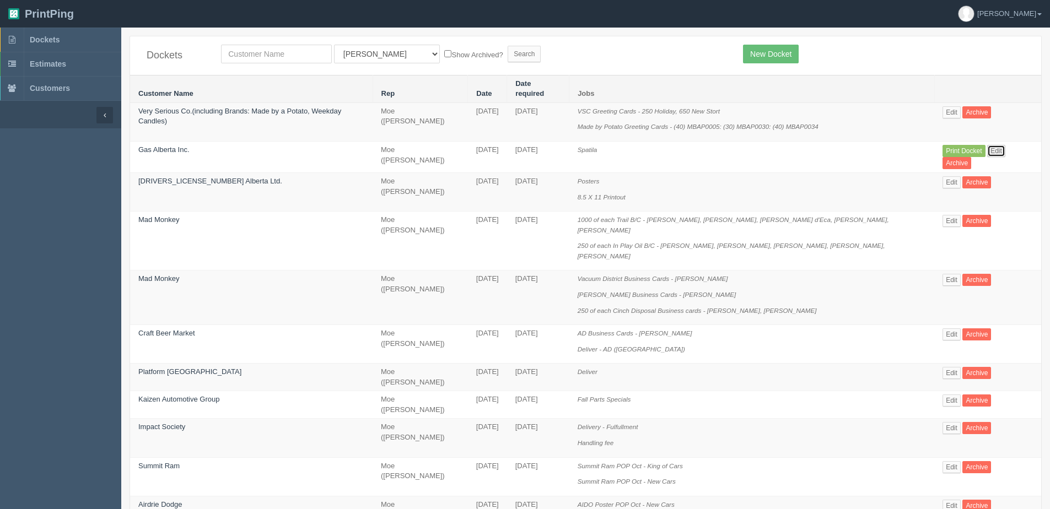
click at [992, 145] on link "Edit" at bounding box center [996, 151] width 18 height 12
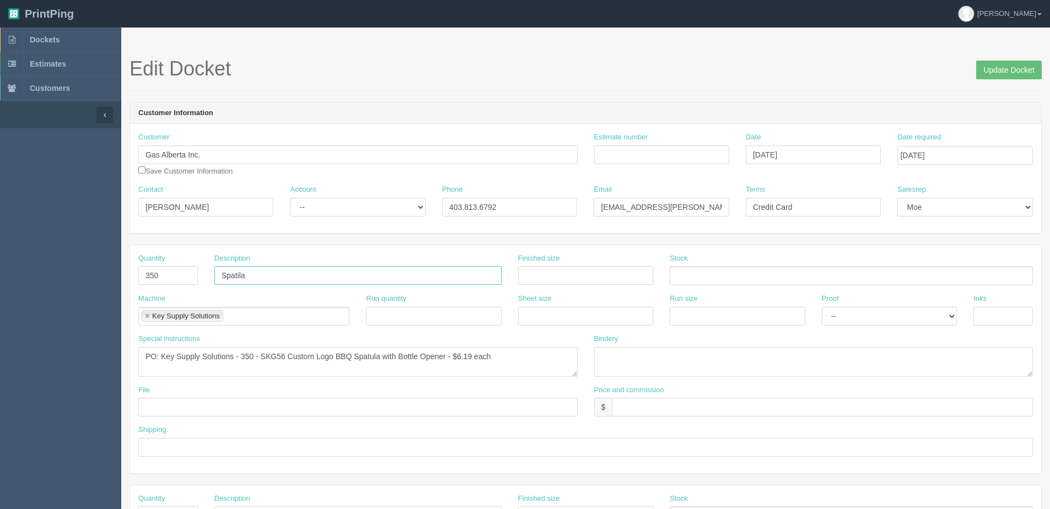
drag, startPoint x: 243, startPoint y: 279, endPoint x: 320, endPoint y: 249, distance: 82.7
click at [243, 279] on input "Spatila" at bounding box center [357, 275] width 287 height 19
drag, startPoint x: 240, startPoint y: 276, endPoint x: 489, endPoint y: 208, distance: 258.2
click at [260, 272] on input "Spatila" at bounding box center [357, 275] width 287 height 19
type input "Spatula"
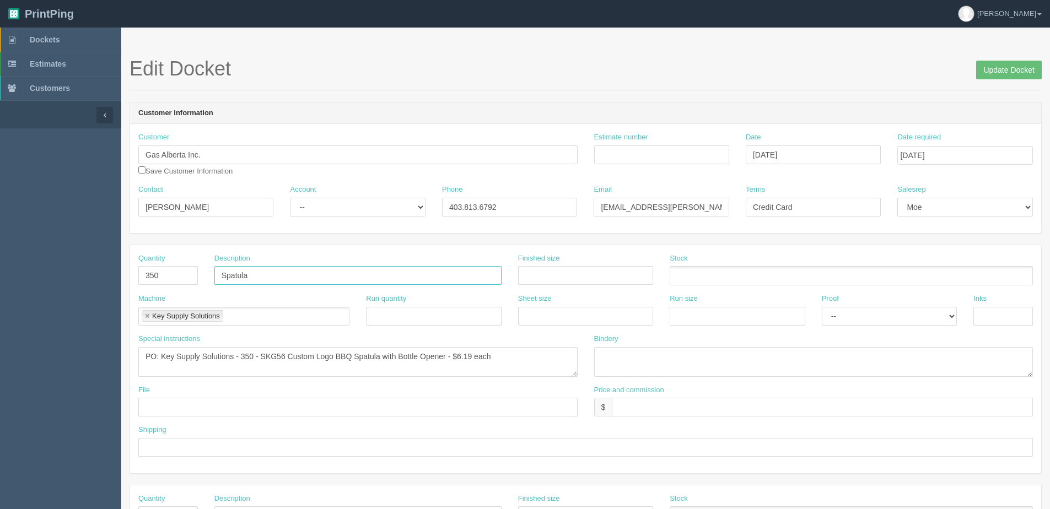
click at [976, 61] on input "Update Docket" at bounding box center [1009, 70] width 66 height 19
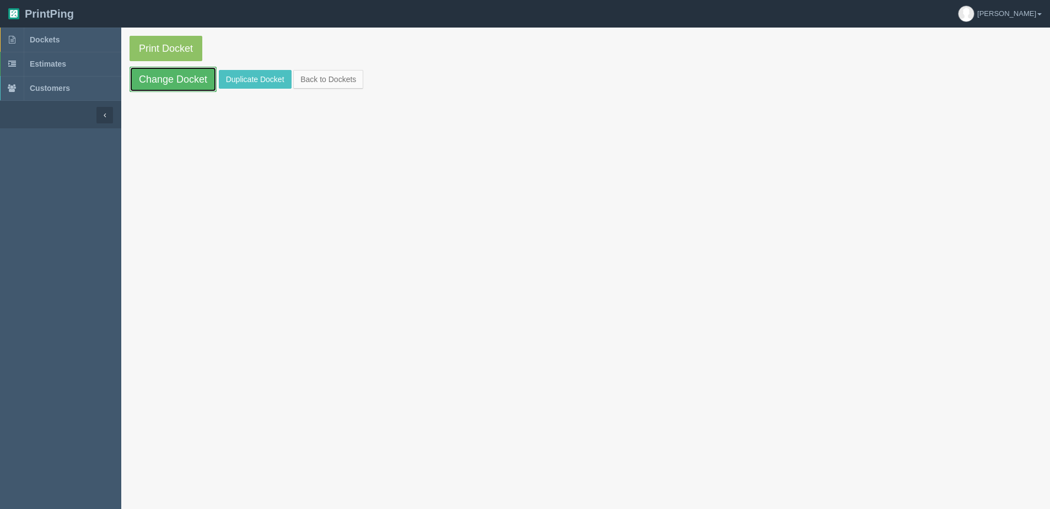
click at [153, 79] on link "Change Docket" at bounding box center [173, 79] width 87 height 25
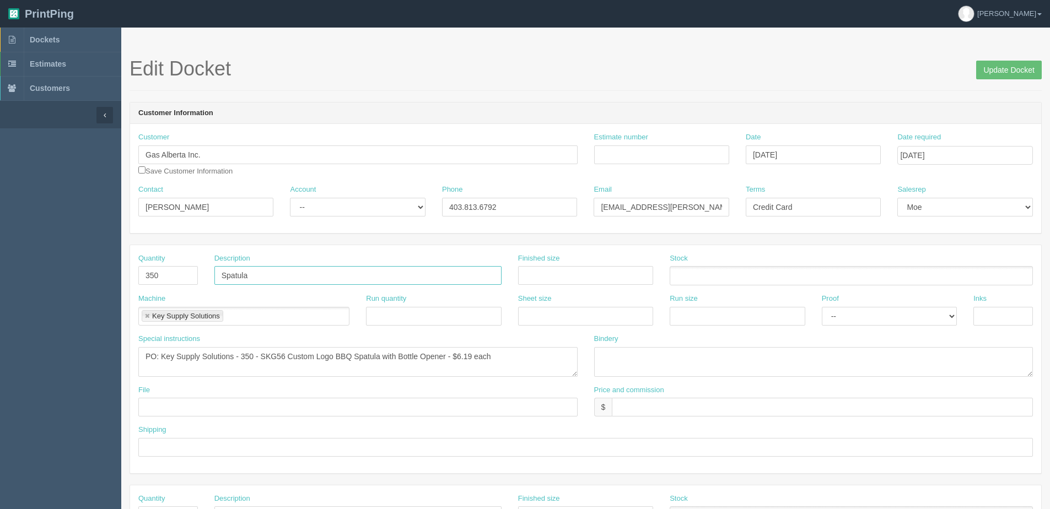
click at [221, 276] on input "Spatula" at bounding box center [357, 275] width 287 height 19
type input "BBQ Spatula"
click at [508, 361] on textarea "PO: Key Supply Solutions - 350 - SKG56 Custom Logo BBQ Spatula with Bottle Open…" at bounding box center [357, 362] width 439 height 30
click at [567, 359] on textarea "PO: Key Supply Solutions - 350 - SKG56 Custom Logo BBQ Spatula with Bottle Open…" at bounding box center [357, 362] width 439 height 30
click at [231, 371] on textarea "PO: Key Supply Solutions - 350 - SKG56 Custom Logo BBQ Spatula with Bottle Open…" at bounding box center [357, 362] width 439 height 30
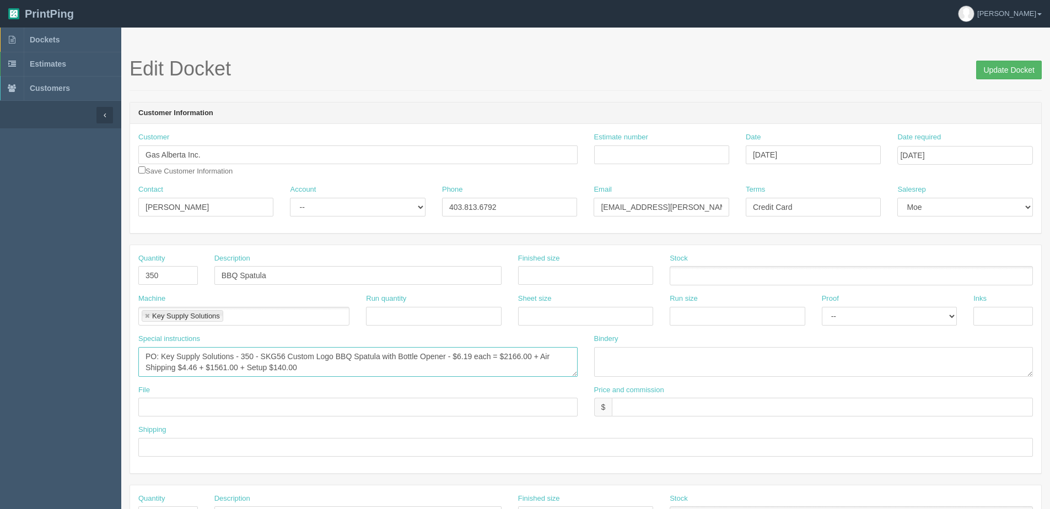
type textarea "PO: Key Supply Solutions - 350 - SKG56 Custom Logo BBQ Spatula with Bottle Open…"
click at [999, 71] on input "Update Docket" at bounding box center [1009, 70] width 66 height 19
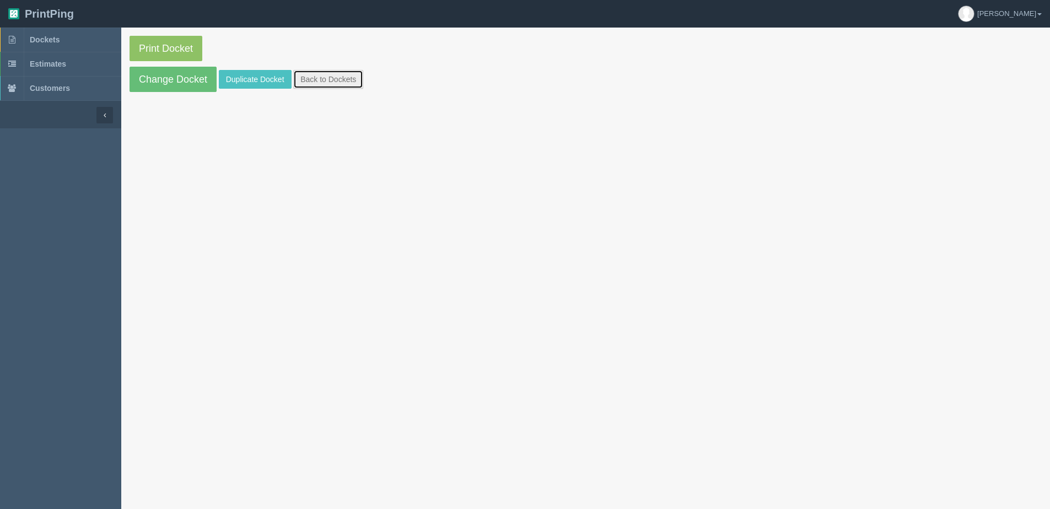
click at [344, 81] on link "Back to Dockets" at bounding box center [328, 79] width 70 height 19
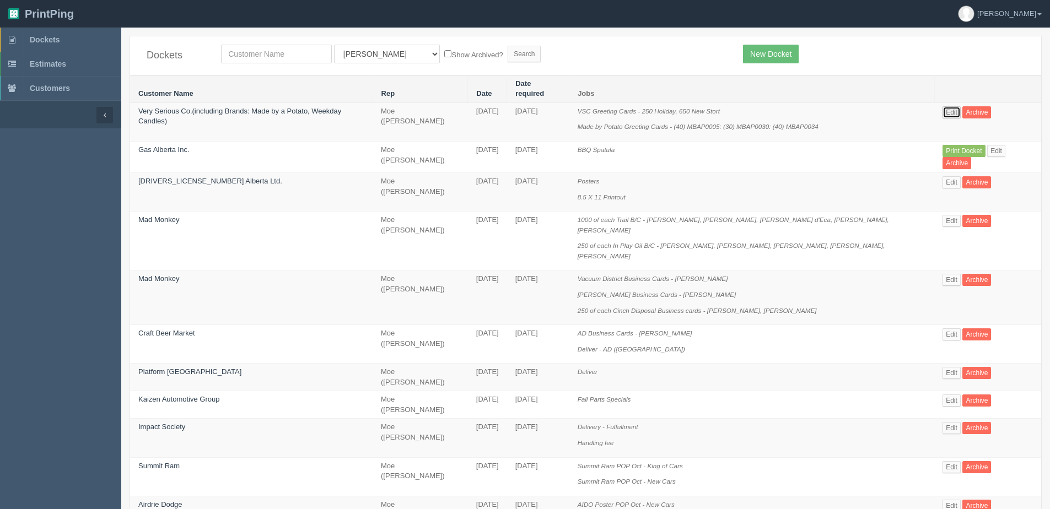
click at [942, 106] on link "Edit" at bounding box center [951, 112] width 18 height 12
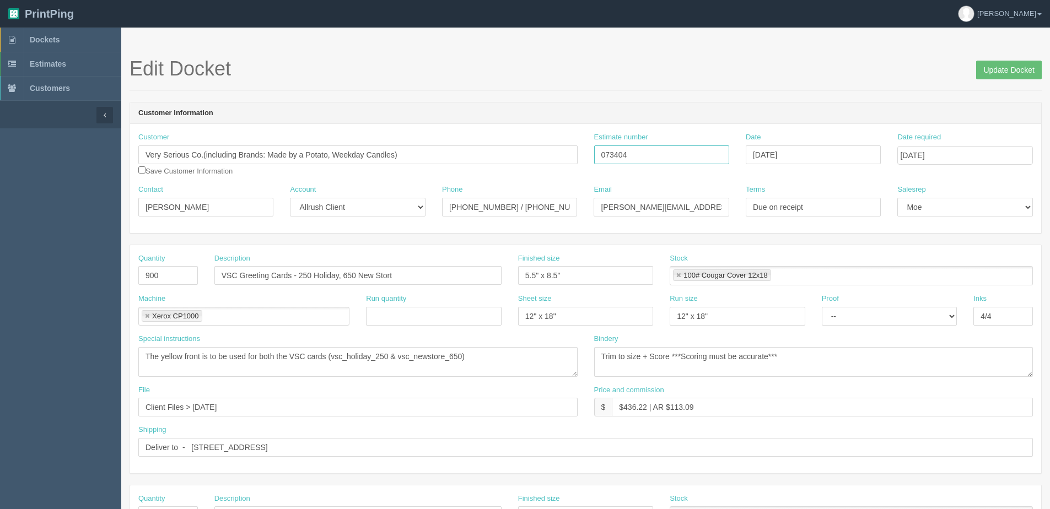
drag, startPoint x: 653, startPoint y: 156, endPoint x: 259, endPoint y: 159, distance: 393.5
click at [420, 165] on div "Customer Very Serious Co.(including Brands: Made by a Potato, Weekday Candles) …" at bounding box center [585, 158] width 911 height 52
type input "092864"
click at [1004, 71] on input "Update Docket" at bounding box center [1009, 70] width 66 height 19
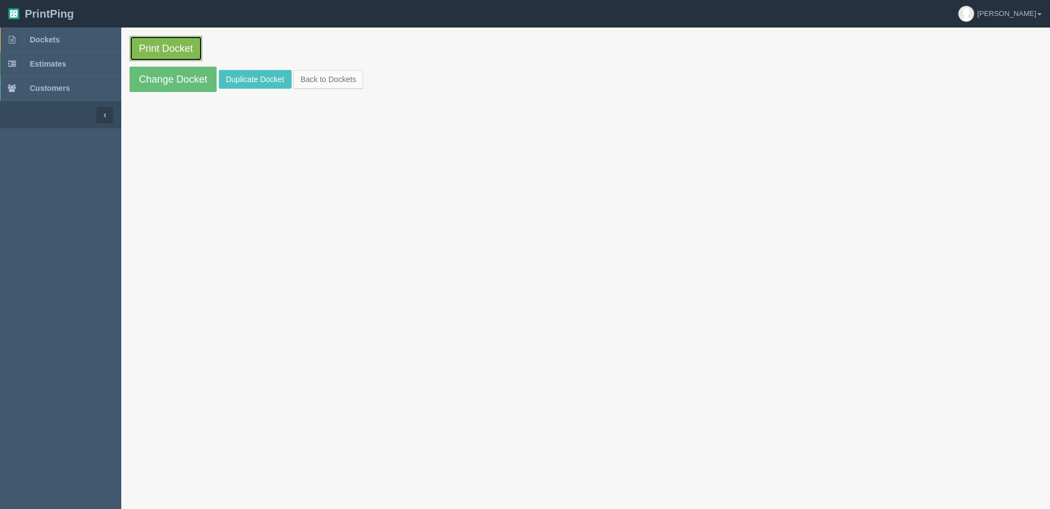
click at [142, 57] on link "Print Docket" at bounding box center [166, 48] width 73 height 25
drag, startPoint x: 346, startPoint y: 80, endPoint x: 332, endPoint y: 82, distance: 13.3
click at [346, 80] on link "Back to Dockets" at bounding box center [328, 79] width 70 height 19
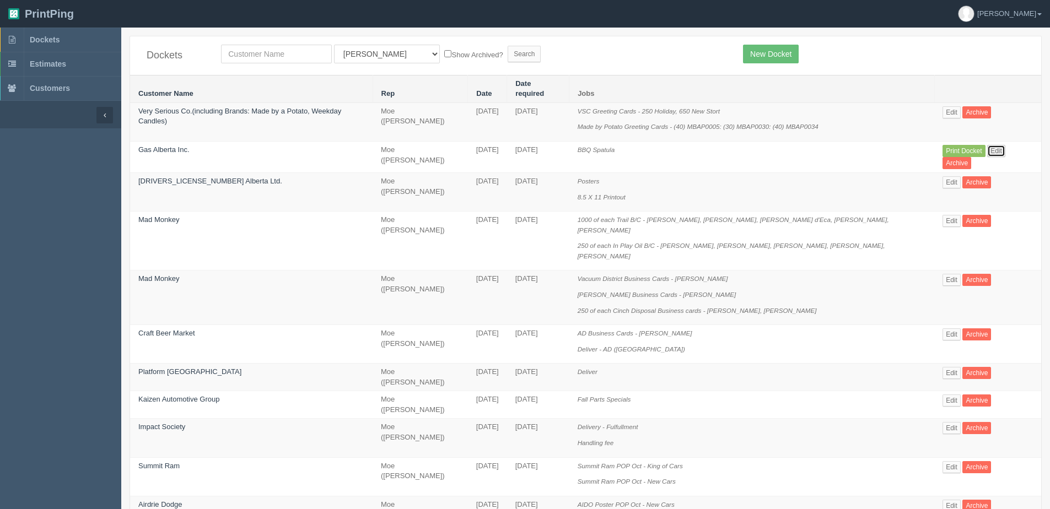
click at [987, 145] on link "Edit" at bounding box center [996, 151] width 18 height 12
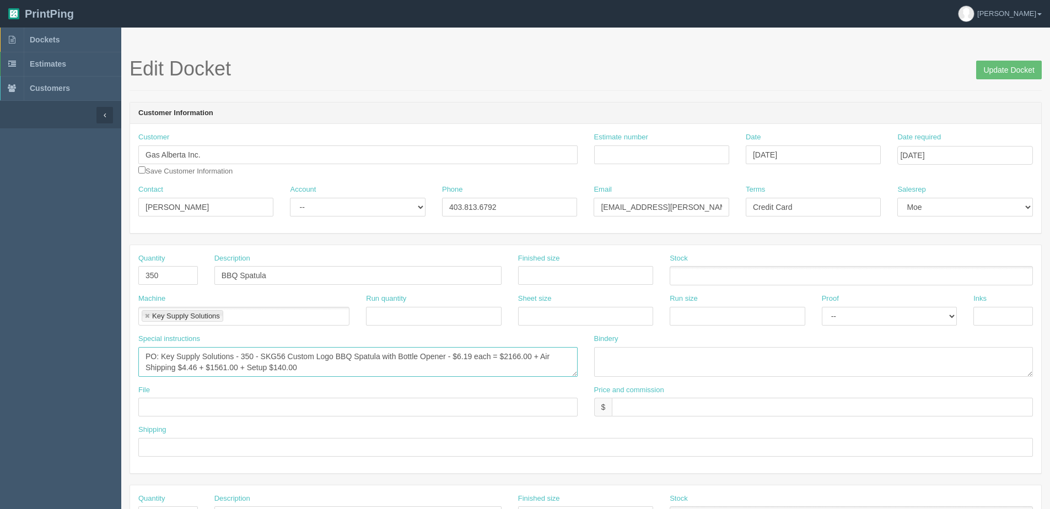
click at [450, 358] on textarea "PO: Key Supply Solutions - 350 - SKG56 Custom Logo BBQ Spatula with Bottle Open…" at bounding box center [357, 362] width 439 height 30
click at [449, 353] on textarea "PO: Key Supply Solutions - 350 - SKG56 Custom Logo BBQ Spatula with Bottle Open…" at bounding box center [357, 362] width 439 height 30
click at [465, 356] on textarea "PO: Key Supply Solutions - 350 - SKG56 Custom Logo BBQ Spatula with Bottle Open…" at bounding box center [357, 362] width 439 height 30
type textarea "PO: Key Supply Solutions - 350 - SKG56 Custom Logo BBQ Spatula with Bottle Open…"
click at [984, 262] on div "Stock" at bounding box center [851, 270] width 363 height 32
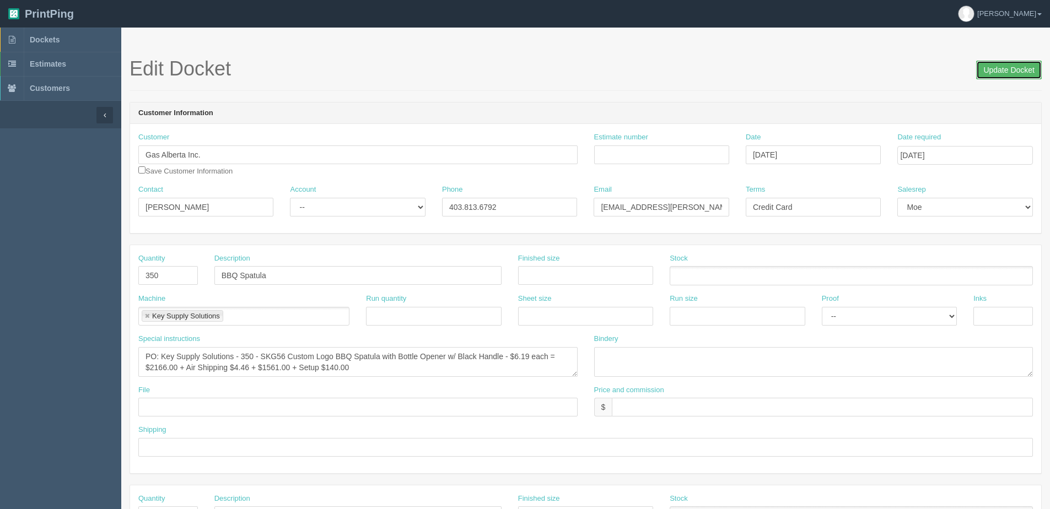
click at [1026, 68] on input "Update Docket" at bounding box center [1009, 70] width 66 height 19
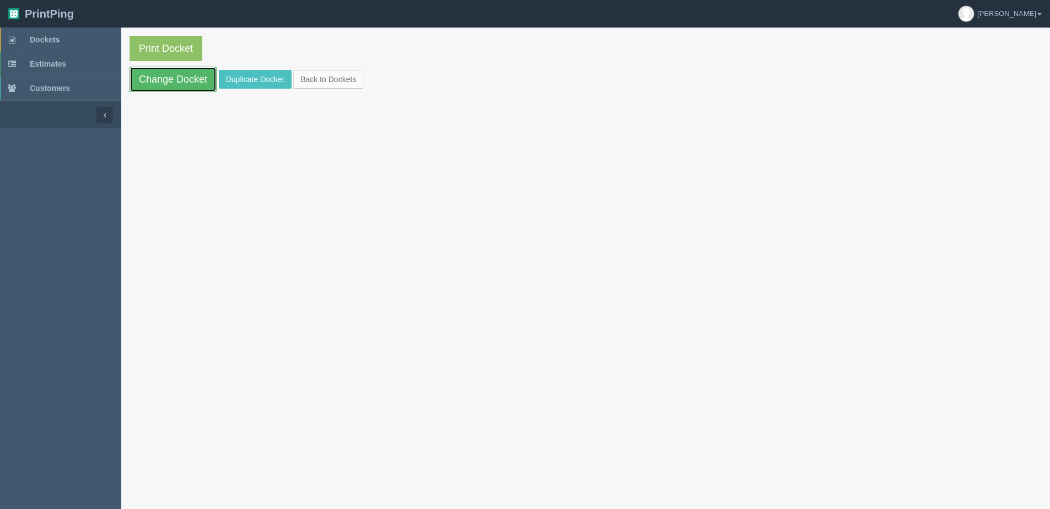
click at [178, 80] on link "Change Docket" at bounding box center [173, 79] width 87 height 25
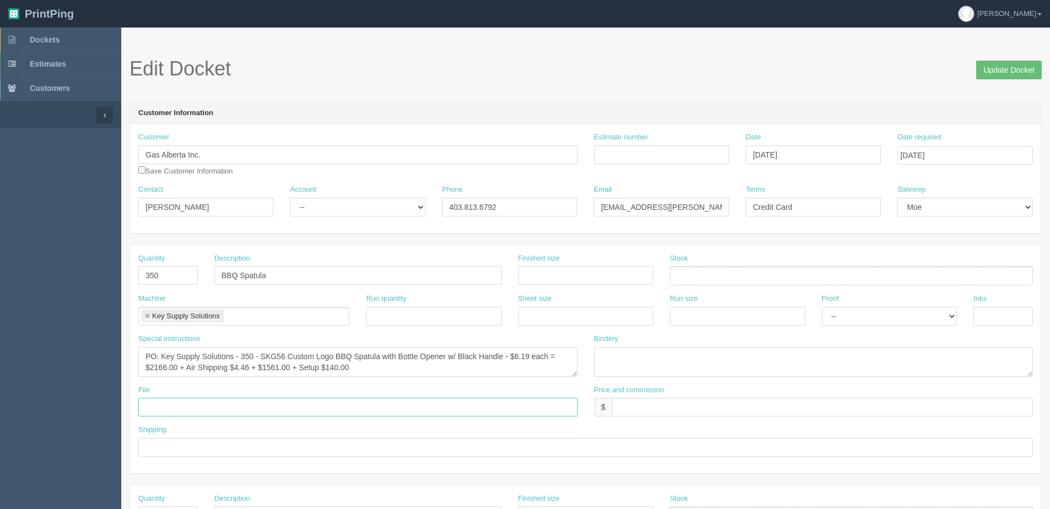
click at [218, 408] on input "text" at bounding box center [357, 407] width 439 height 19
type input "See design line"
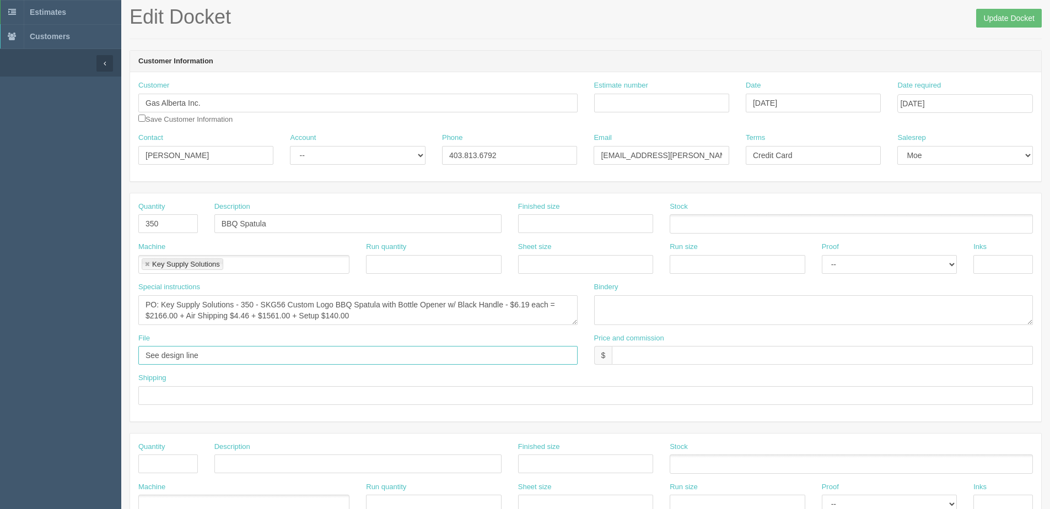
scroll to position [110, 0]
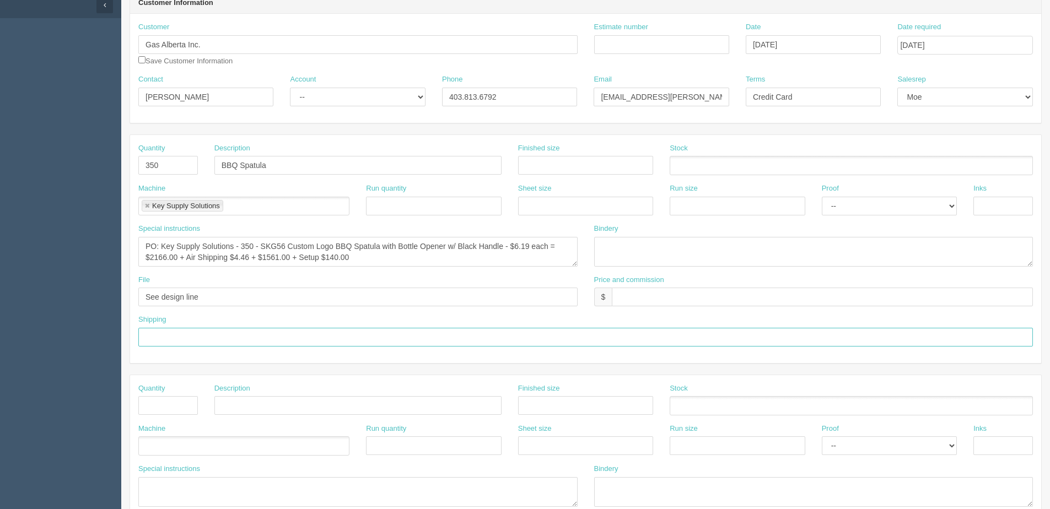
click at [188, 336] on input "text" at bounding box center [585, 337] width 895 height 19
type input "Email / Call when ready"
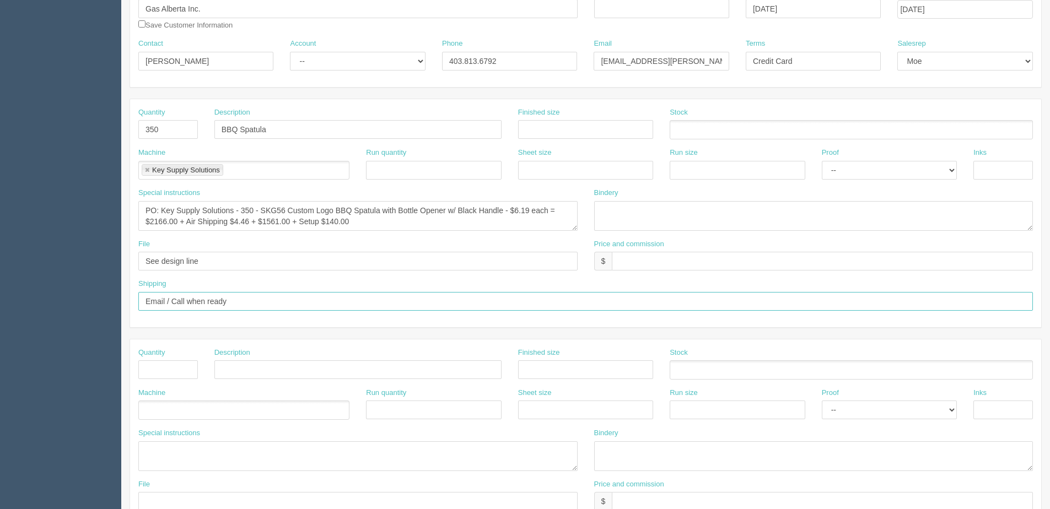
scroll to position [165, 0]
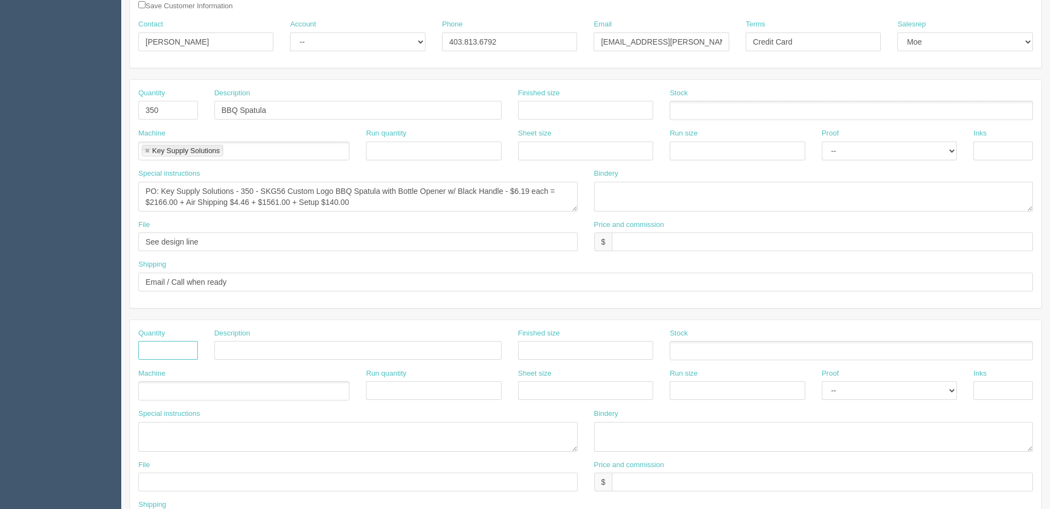
click at [168, 358] on input "text" at bounding box center [168, 350] width 60 height 19
type input "1"
type input "Design"
click at [169, 398] on ul at bounding box center [243, 390] width 211 height 19
type input "Design"
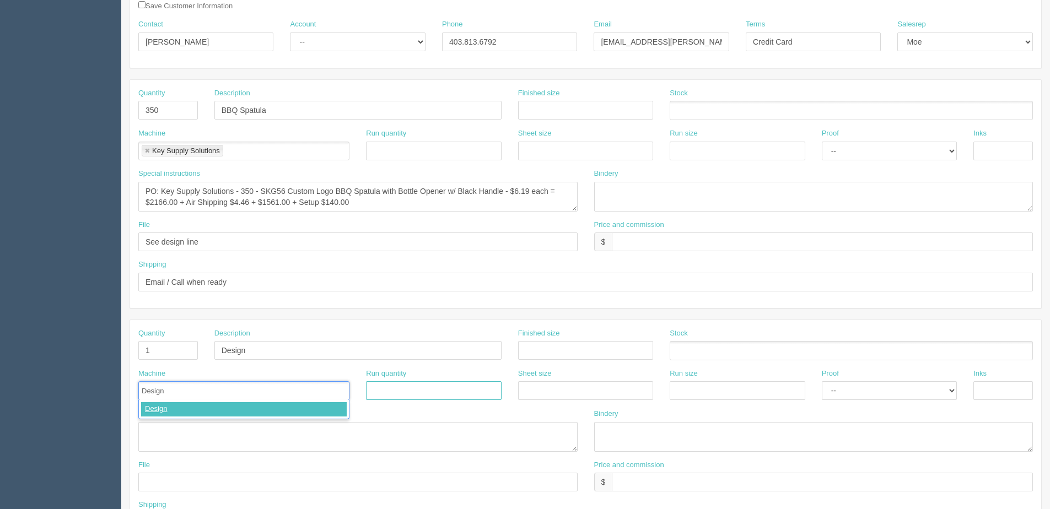
type input "Design"
click at [719, 488] on input "text" at bounding box center [822, 482] width 421 height 19
drag, startPoint x: 646, startPoint y: 484, endPoint x: 469, endPoint y: 473, distance: 177.3
click at [469, 473] on div "File Price and commission $ $4.00" at bounding box center [585, 480] width 911 height 40
type input "N/C"
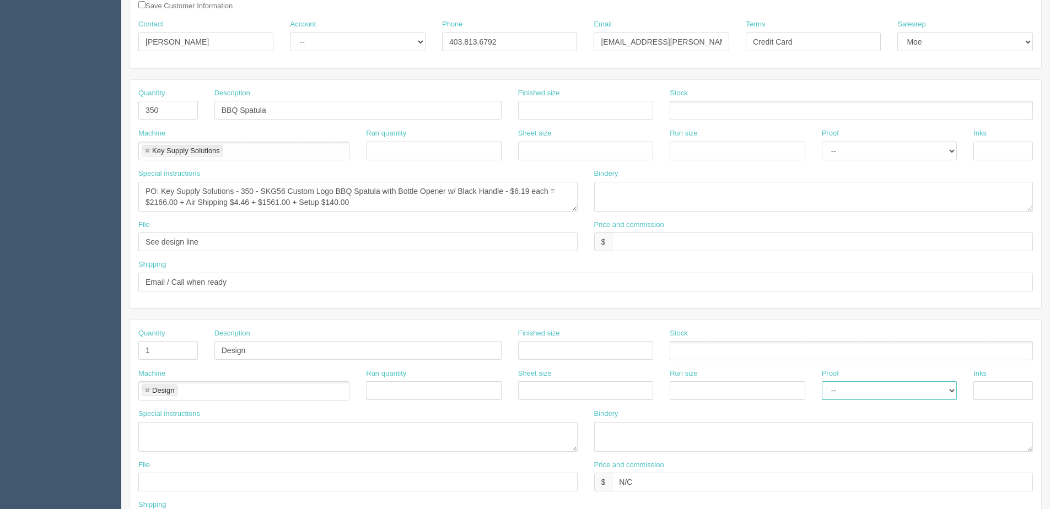
click at [848, 386] on select "-- Email Hard Copy" at bounding box center [889, 390] width 135 height 19
click at [212, 470] on div "File" at bounding box center [357, 476] width 439 height 32
click at [204, 475] on input "text" at bounding box center [357, 482] width 439 height 19
type input "files@allrush.ca"
click at [200, 198] on textarea "PO: Key Supply Solutions - 350 - SKG56 Custom Logo BBQ Spatula with Bottle Open…" at bounding box center [357, 197] width 439 height 30
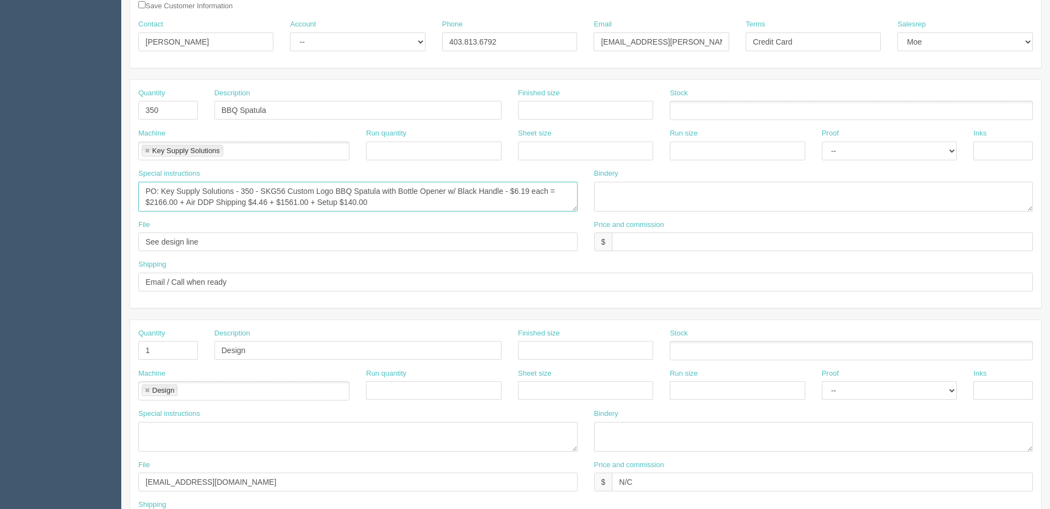
type textarea "PO: Key Supply Solutions - 350 - SKG56 Custom Logo BBQ Spatula with Bottle Open…"
drag, startPoint x: 580, startPoint y: 337, endPoint x: 574, endPoint y: 345, distance: 10.3
click at [575, 343] on div "Finished size" at bounding box center [585, 344] width 135 height 32
click at [574, 345] on input "text" at bounding box center [585, 350] width 135 height 19
type input "3.93" x 2.49""
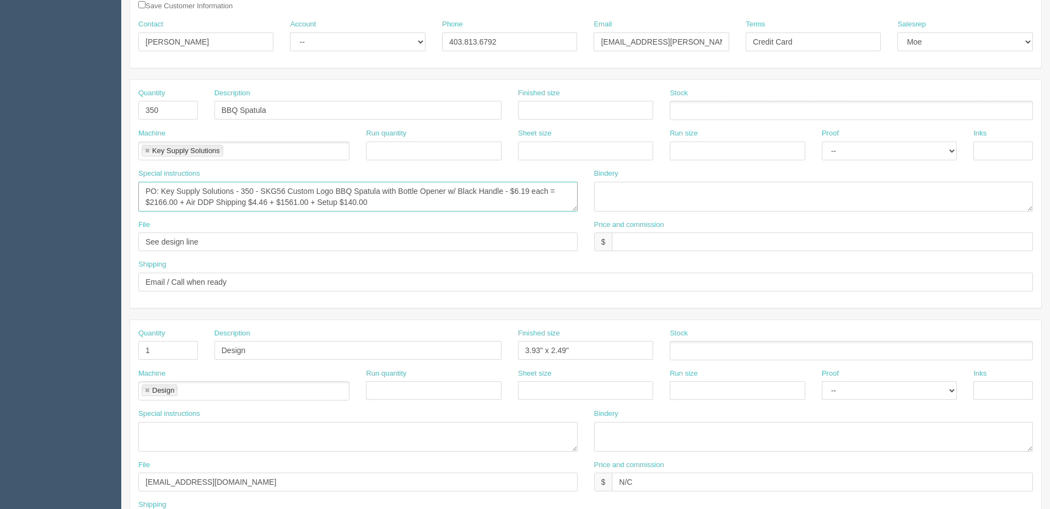
click at [319, 197] on textarea "PO: Key Supply Solutions - 350 - SKG56 Custom Logo BBQ Spatula with Bottle Open…" at bounding box center [357, 197] width 439 height 30
type textarea "PO: Key Supply Solutions - 350 - SKG56 Custom Logo BBQ Spatula with Bottle Open…"
click at [309, 110] on input "BBQ Spatula" at bounding box center [357, 110] width 287 height 19
type input "BBQ Spatula with Bottle Opener"
click at [202, 204] on textarea "PO: Key Supply Solutions - 350 - SKG56 Custom Logo BBQ Spatula with Bottle Open…" at bounding box center [357, 197] width 439 height 30
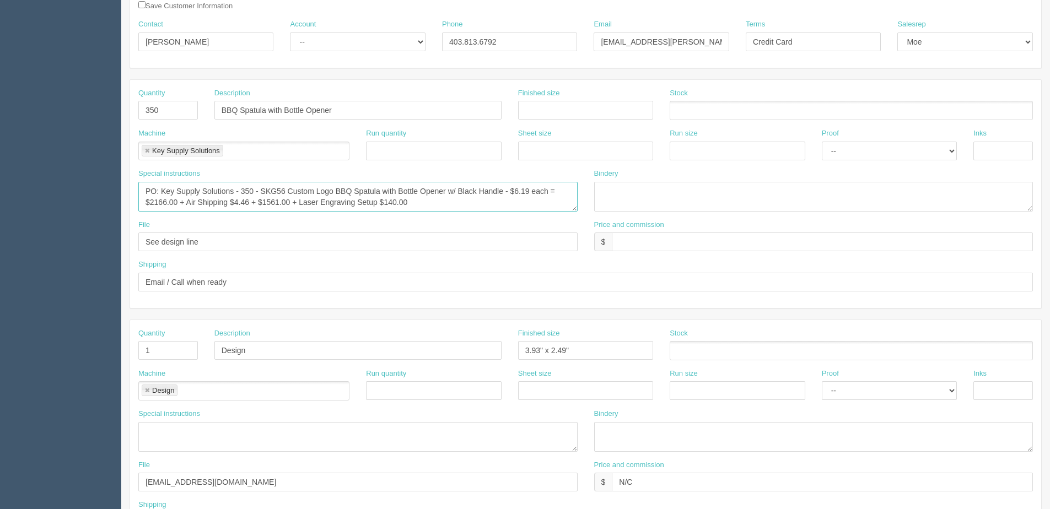
type textarea "PO: Key Supply Solutions - 350 - SKG56 Custom Logo BBQ Spatula with Bottle Open…"
drag, startPoint x: 240, startPoint y: 287, endPoint x: -200, endPoint y: 288, distance: 439.3
click at [0, 288] on html "PrintPing Dan Edit account ( dan@allrush.ca ) Logout Dockets Estimates Customers" at bounding box center [525, 335] width 1050 height 1001
type input "Deliver when ready"
click at [681, 247] on input "text" at bounding box center [822, 242] width 421 height 19
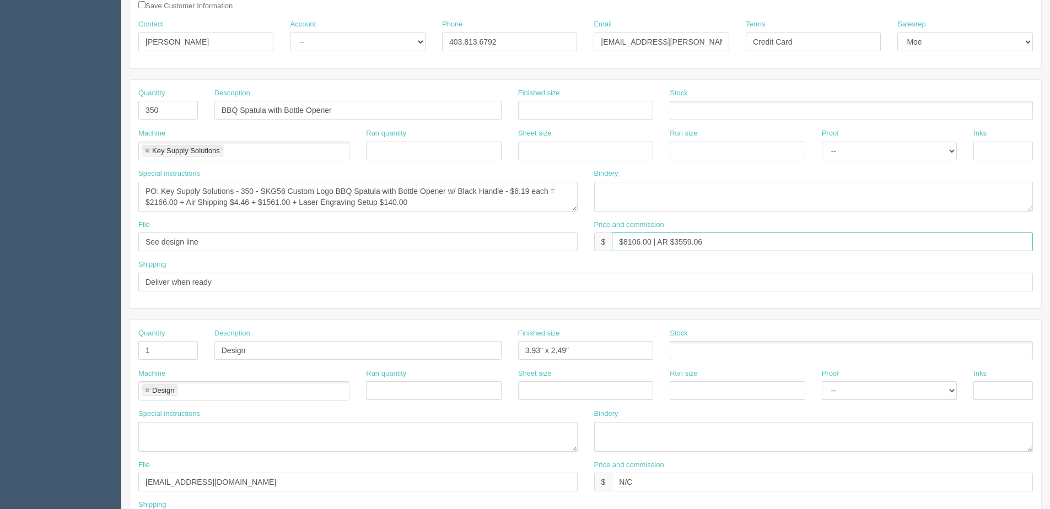
type input "$8106.00 | AR $3559.06"
drag, startPoint x: 807, startPoint y: 34, endPoint x: 635, endPoint y: 41, distance: 172.1
click at [635, 41] on div "Contact Paula Silva-Motz Account -- Existing Client Allrush Client Rep Client P…" at bounding box center [585, 39] width 911 height 40
type input "Due on receipt"
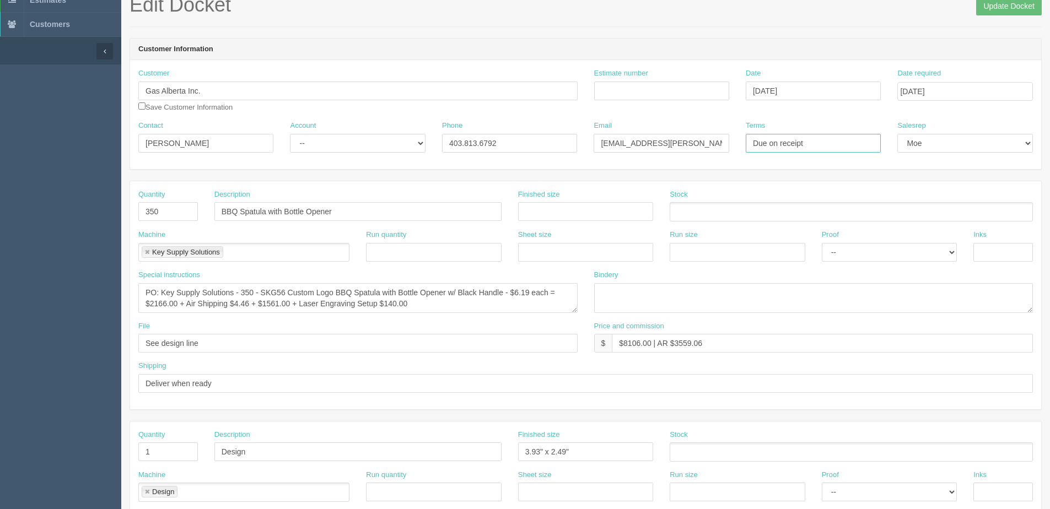
scroll to position [55, 0]
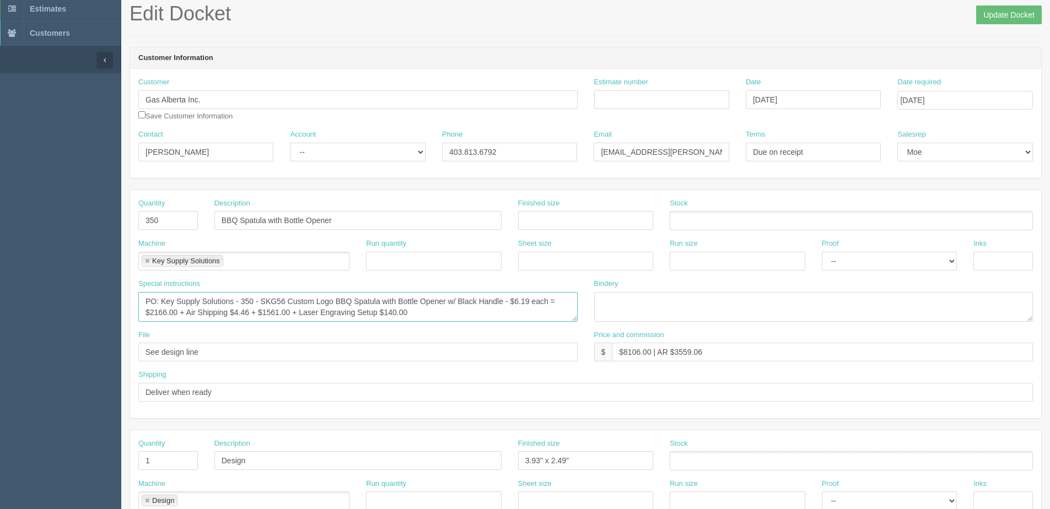
click at [433, 314] on textarea "PO: Key Supply Solutions - 350 - SKG56 Custom Logo BBQ Spatula with Bottle Open…" at bounding box center [357, 307] width 439 height 30
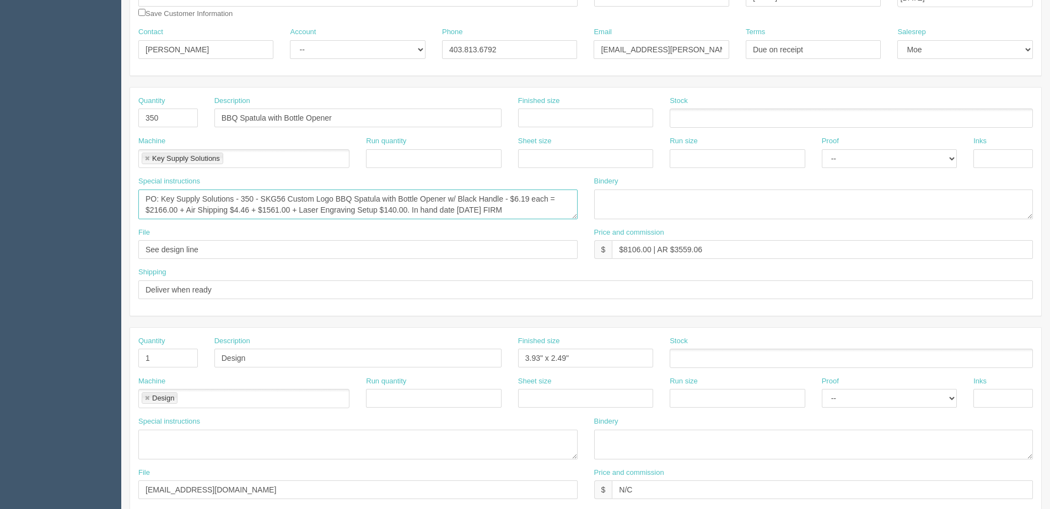
scroll to position [0, 0]
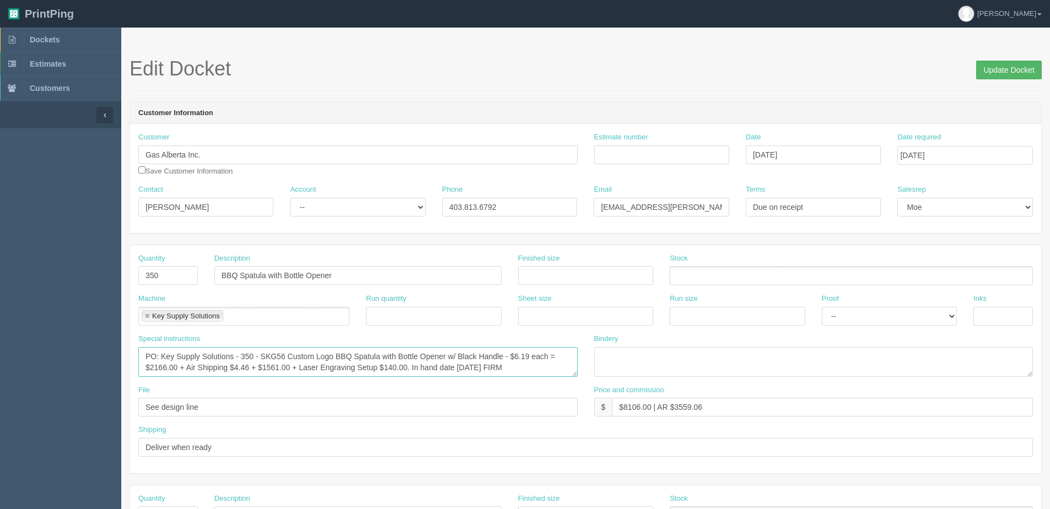
type textarea "PO: Key Supply Solutions - 350 - SKG56 Custom Logo BBQ Spatula with Bottle Open…"
click at [1003, 77] on input "Update Docket" at bounding box center [1009, 70] width 66 height 19
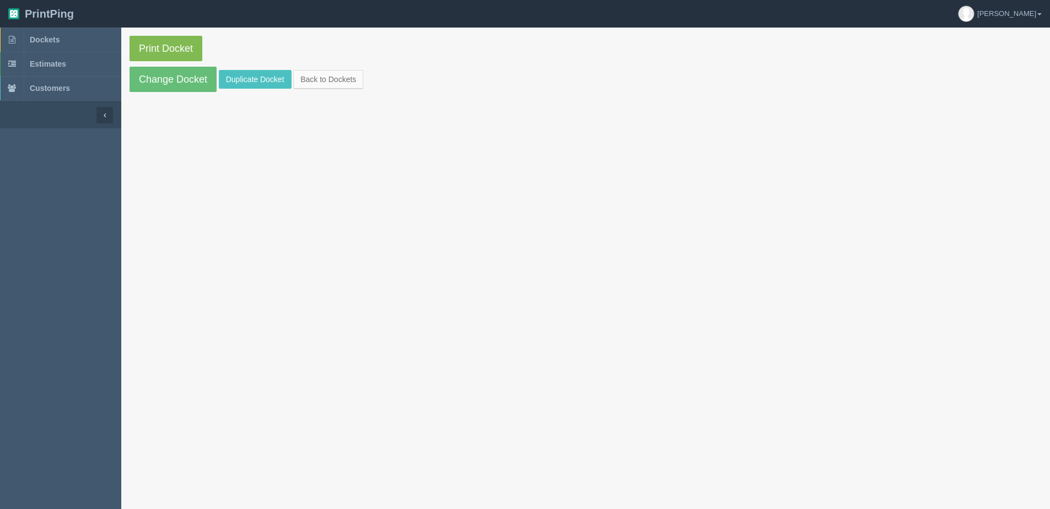
drag, startPoint x: 125, startPoint y: 44, endPoint x: 154, endPoint y: 46, distance: 29.3
click at [125, 44] on section "Print Docket Change Docket Duplicate Docket Back to Dockets" at bounding box center [585, 64] width 929 height 73
click at [147, 39] on link "Print Docket" at bounding box center [166, 48] width 73 height 25
click at [141, 77] on link "Change Docket" at bounding box center [173, 79] width 87 height 25
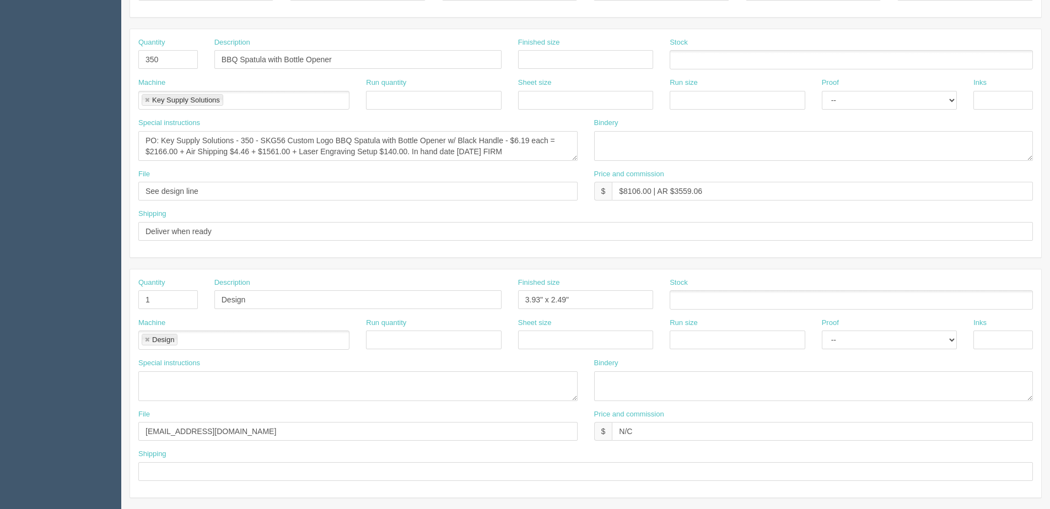
scroll to position [276, 0]
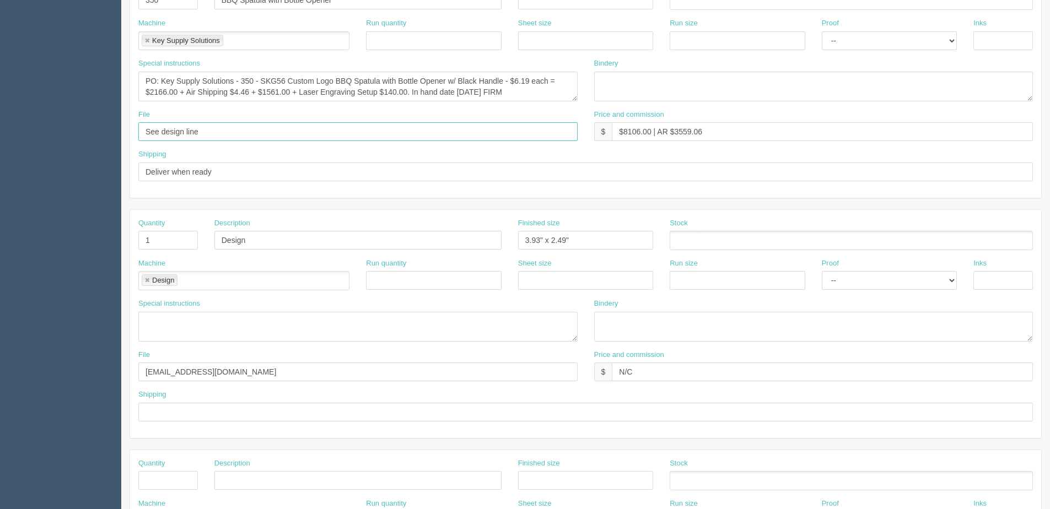
drag, startPoint x: 225, startPoint y: 133, endPoint x: -155, endPoint y: 132, distance: 379.8
click at [0, 132] on html "PrintPing Dan Edit account ( dan@allrush.ca ) Logout Dockets Estimates Customers" at bounding box center [525, 224] width 1050 height 1001
type input "emailed to Key Supply Solutions"
drag, startPoint x: 150, startPoint y: 245, endPoint x: -91, endPoint y: 245, distance: 241.4
click at [0, 245] on html "PrintPing Dan Edit account ( dan@allrush.ca ) Logout Dockets Estimates Customers" at bounding box center [525, 224] width 1050 height 1001
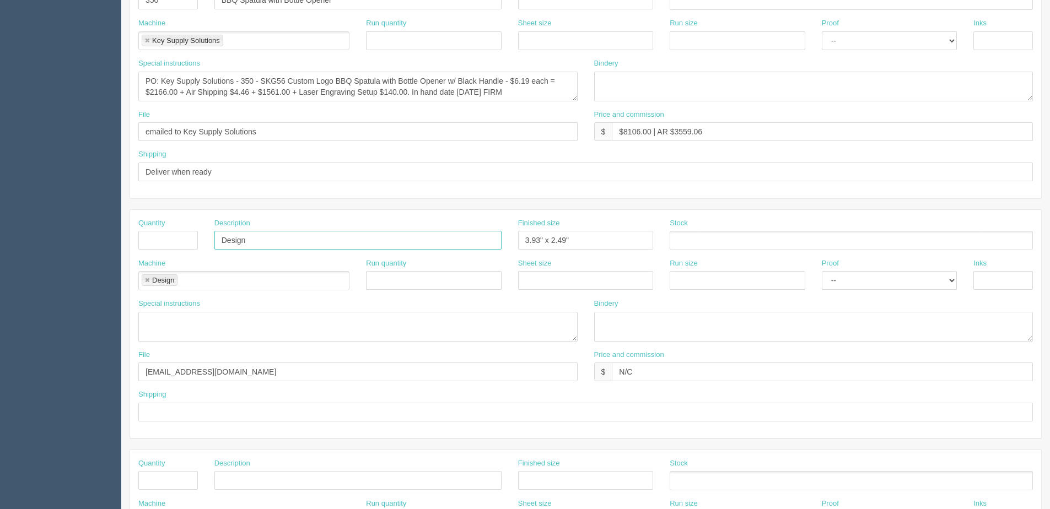
drag, startPoint x: 195, startPoint y: 246, endPoint x: 140, endPoint y: 245, distance: 54.6
click at [70, 246] on section "Dockets Estimates Customers" at bounding box center [525, 238] width 1050 height 973
drag, startPoint x: 580, startPoint y: 246, endPoint x: 325, endPoint y: 244, distance: 255.7
click at [325, 245] on div "Quantity Description Finished size 3.93" x 2.49" Stock" at bounding box center [585, 238] width 911 height 40
click at [141, 279] on ul "Design" at bounding box center [243, 280] width 211 height 19
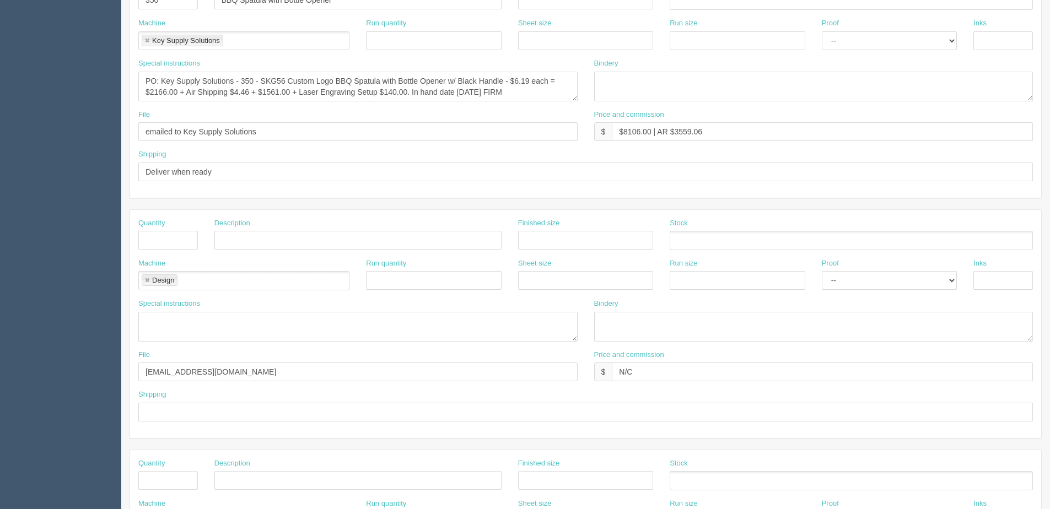
click at [149, 286] on li "Design" at bounding box center [160, 280] width 36 height 12
click at [149, 282] on link at bounding box center [147, 280] width 7 height 7
drag, startPoint x: 211, startPoint y: 375, endPoint x: -35, endPoint y: 353, distance: 246.8
click at [0, 353] on html "PrintPing Dan Edit account ( dan@allrush.ca ) Logout Dockets Estimates Customers" at bounding box center [525, 224] width 1050 height 1001
drag, startPoint x: 661, startPoint y: 365, endPoint x: 647, endPoint y: 364, distance: 14.4
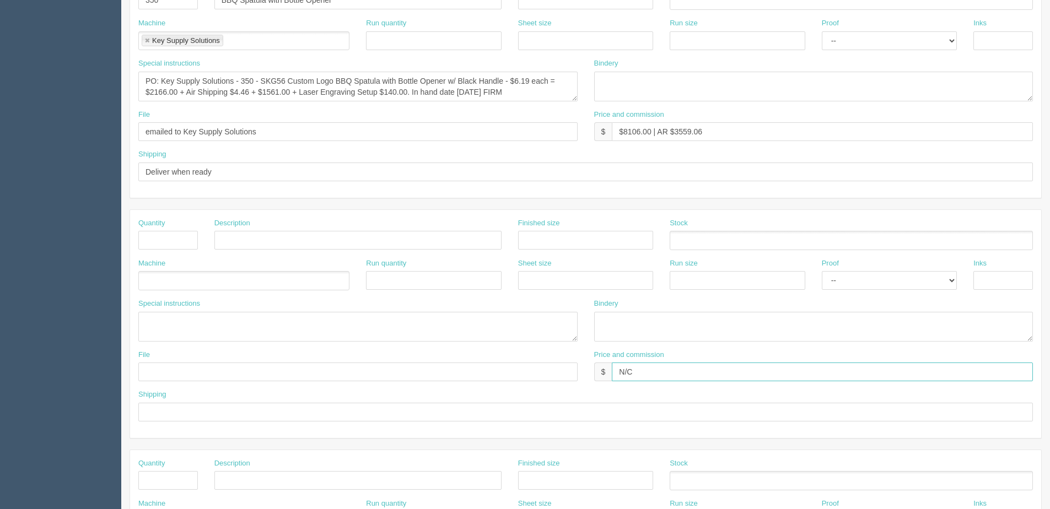
click at [647, 364] on input "N/C" at bounding box center [822, 372] width 421 height 19
drag, startPoint x: 661, startPoint y: 369, endPoint x: 547, endPoint y: 369, distance: 114.1
click at [547, 369] on div "File Price and commission $ N/C" at bounding box center [585, 370] width 911 height 40
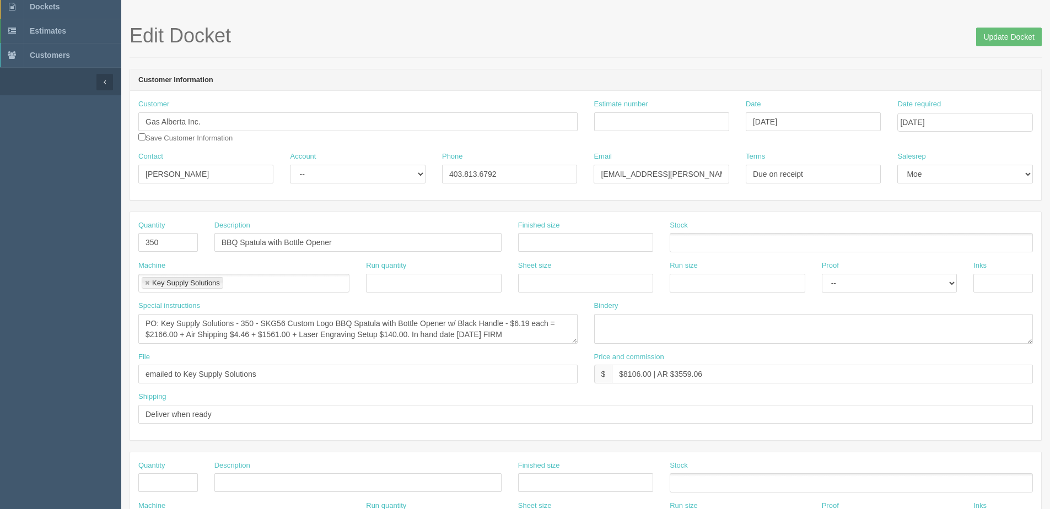
scroll to position [0, 0]
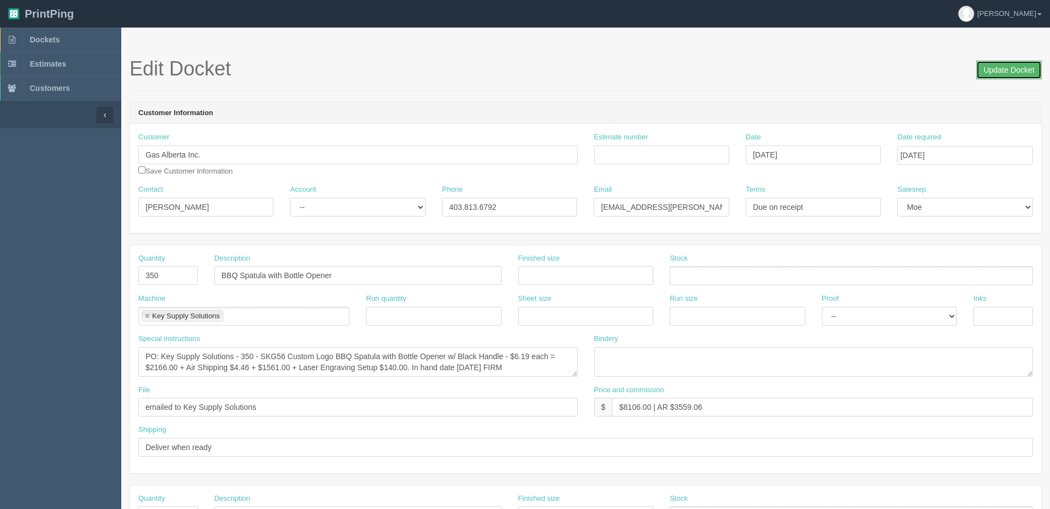
drag, startPoint x: 995, startPoint y: 68, endPoint x: 982, endPoint y: 70, distance: 13.4
click at [993, 68] on input "Update Docket" at bounding box center [1009, 70] width 66 height 19
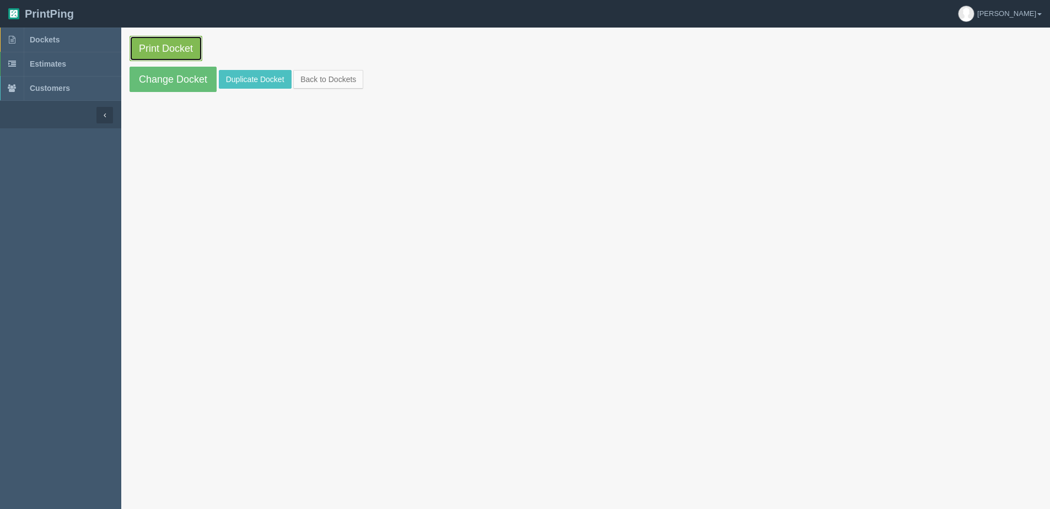
click at [202, 41] on link "Print Docket" at bounding box center [166, 48] width 73 height 25
click at [156, 79] on link "Change Docket" at bounding box center [173, 79] width 87 height 25
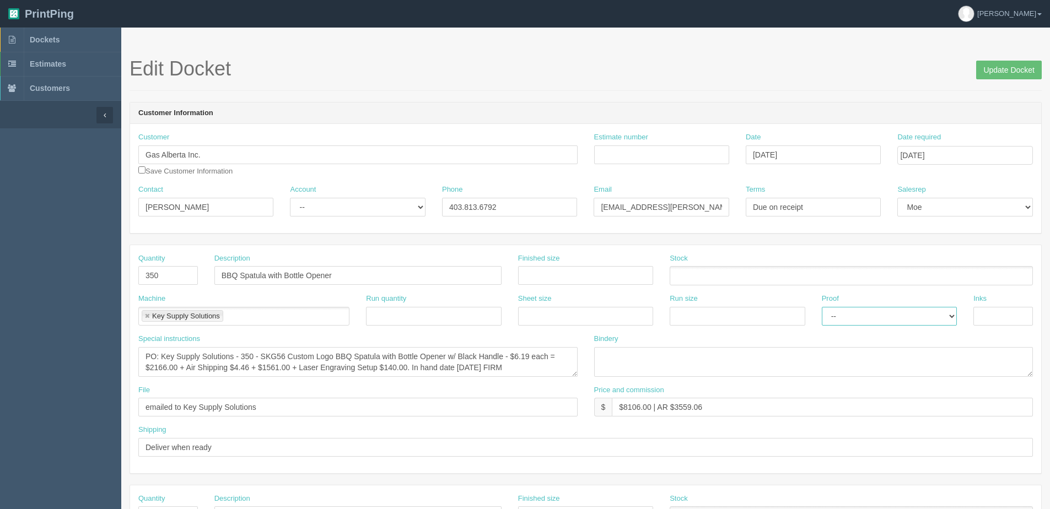
click at [860, 317] on select "-- Email Hard Copy" at bounding box center [889, 316] width 135 height 19
select select "Email"
click at [822, 307] on select "-- Email Hard Copy" at bounding box center [889, 316] width 135 height 19
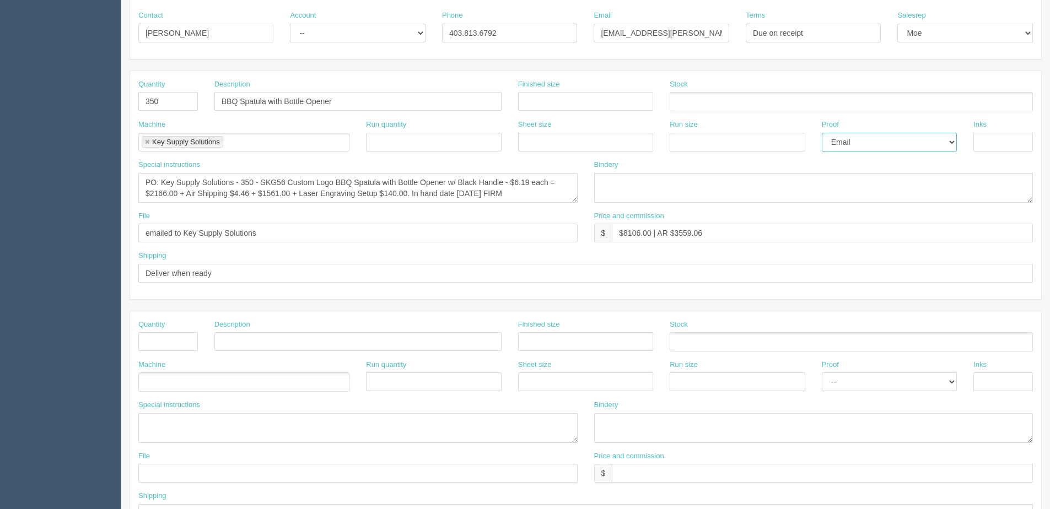
scroll to position [220, 0]
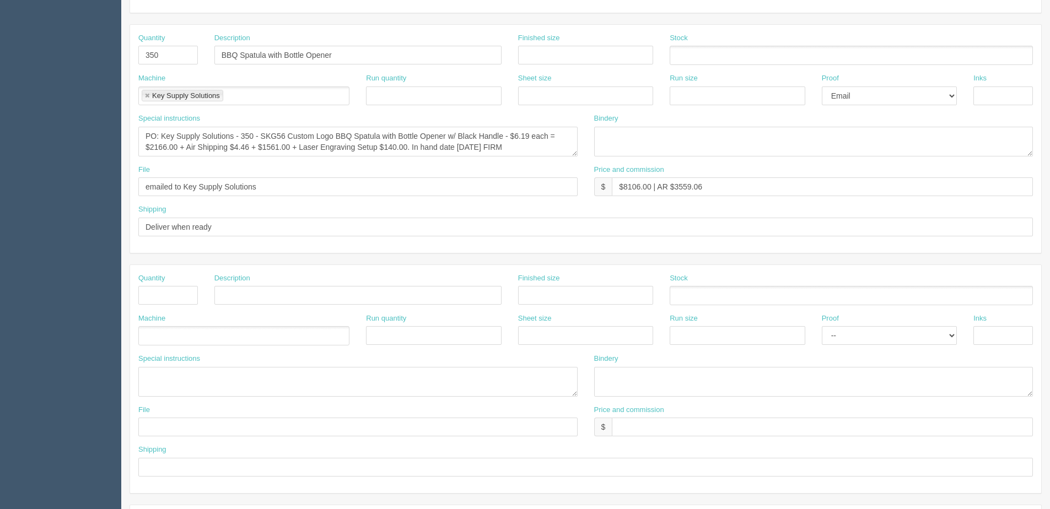
click at [211, 408] on div "File" at bounding box center [357, 421] width 439 height 32
click at [173, 383] on textarea at bounding box center [357, 382] width 439 height 30
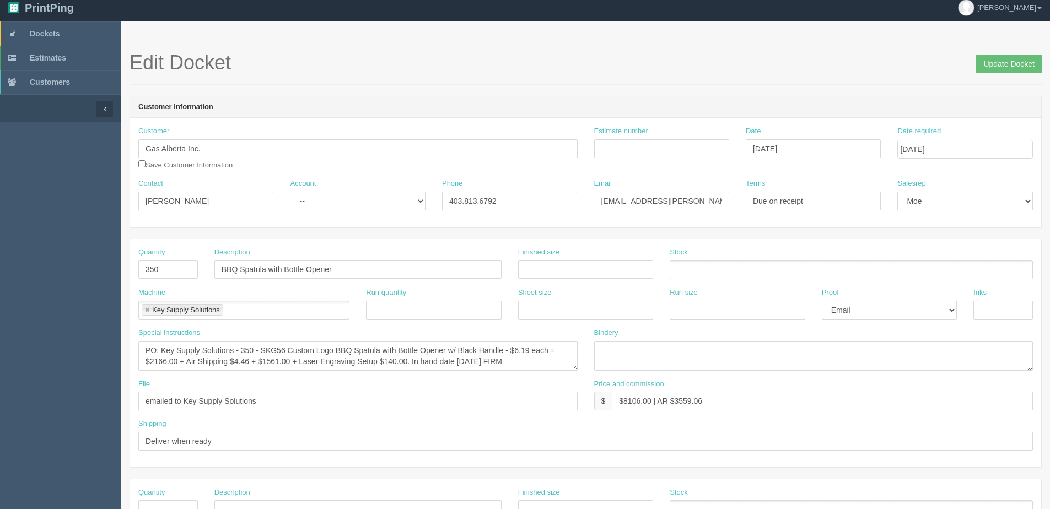
scroll to position [0, 0]
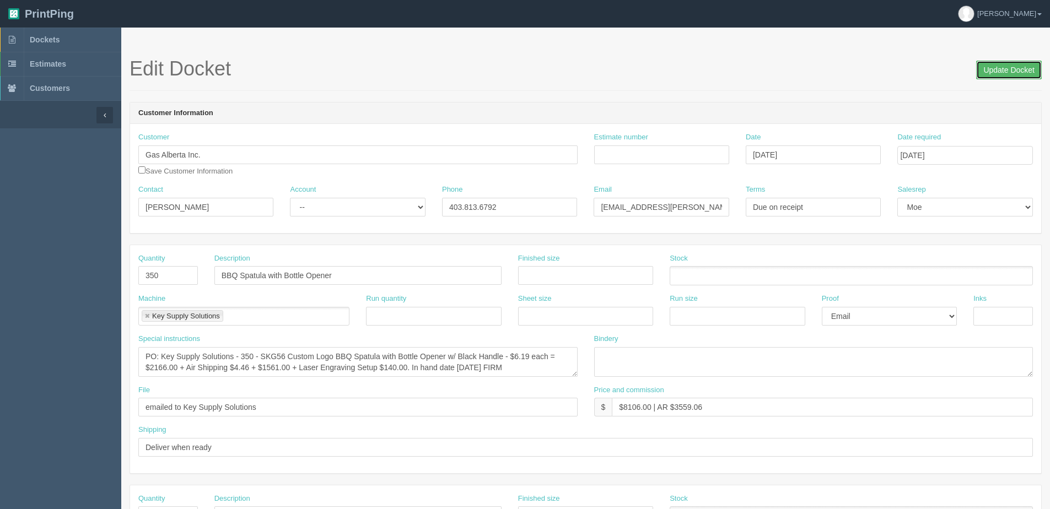
click at [999, 74] on input "Update Docket" at bounding box center [1009, 70] width 66 height 19
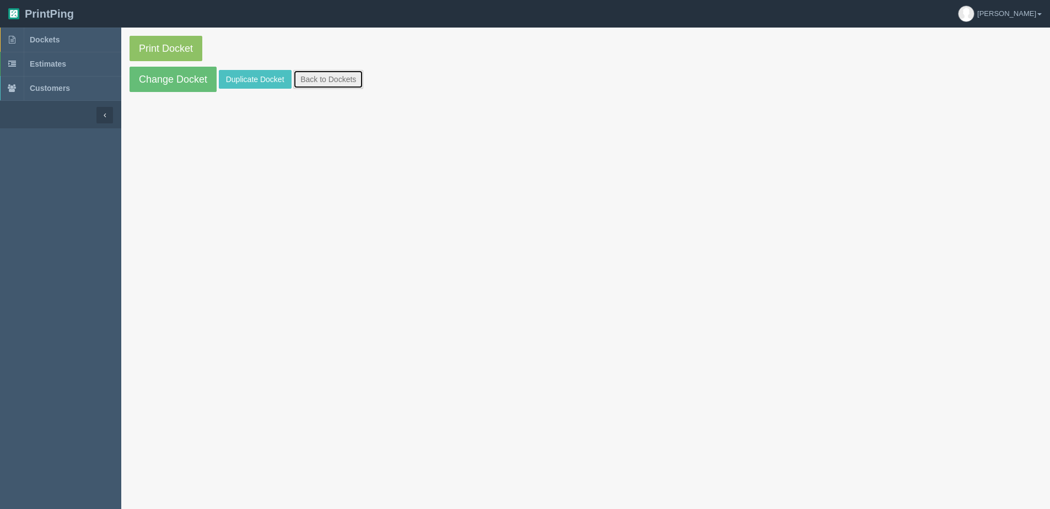
click at [340, 79] on link "Back to Dockets" at bounding box center [328, 79] width 70 height 19
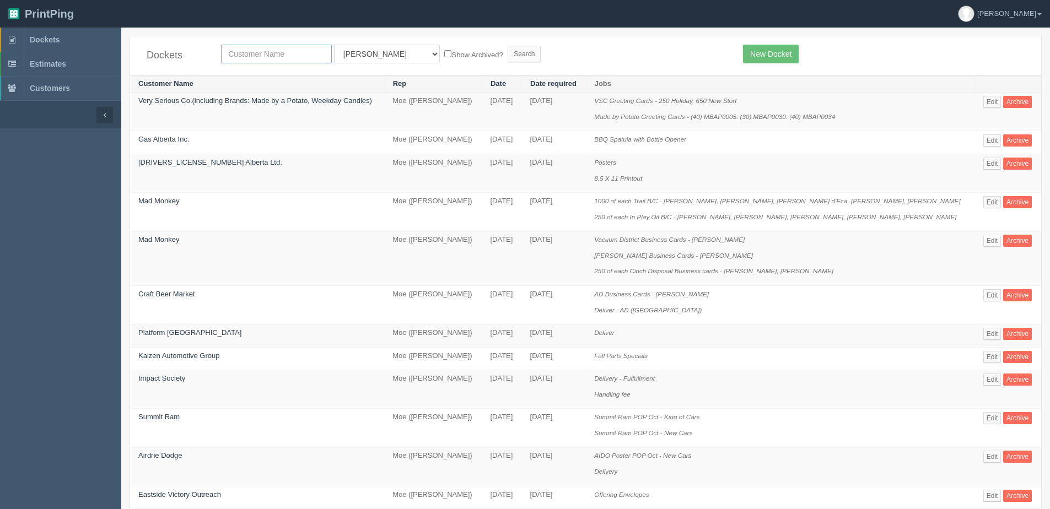
click at [257, 57] on input "text" at bounding box center [276, 54] width 111 height 19
type input "peak"
click at [508, 46] on input "Search" at bounding box center [524, 54] width 33 height 17
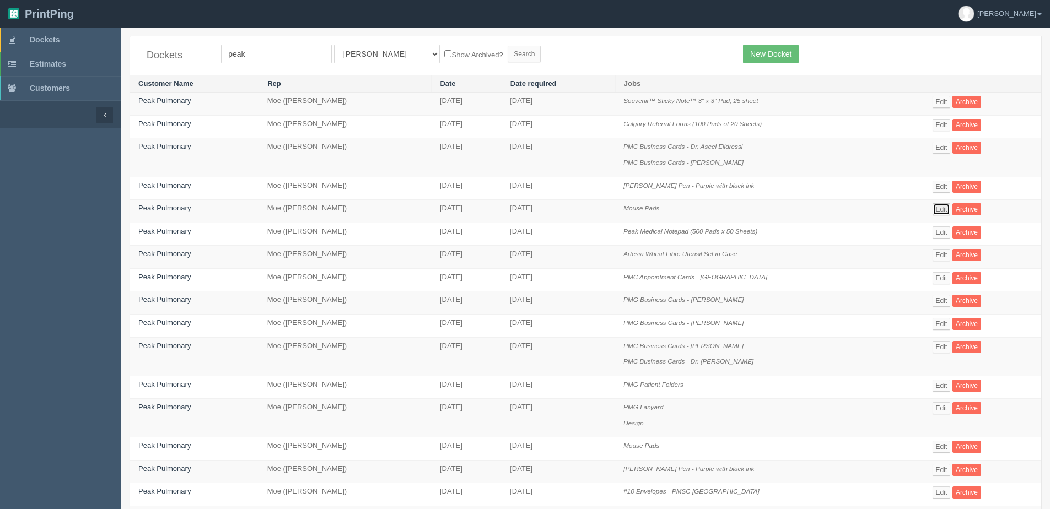
click at [942, 211] on link "Edit" at bounding box center [942, 209] width 18 height 12
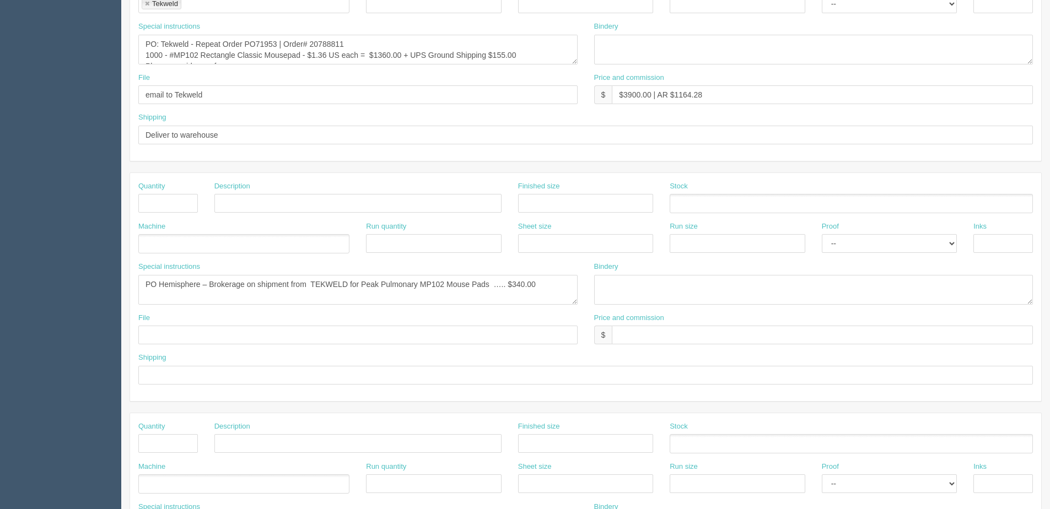
scroll to position [331, 0]
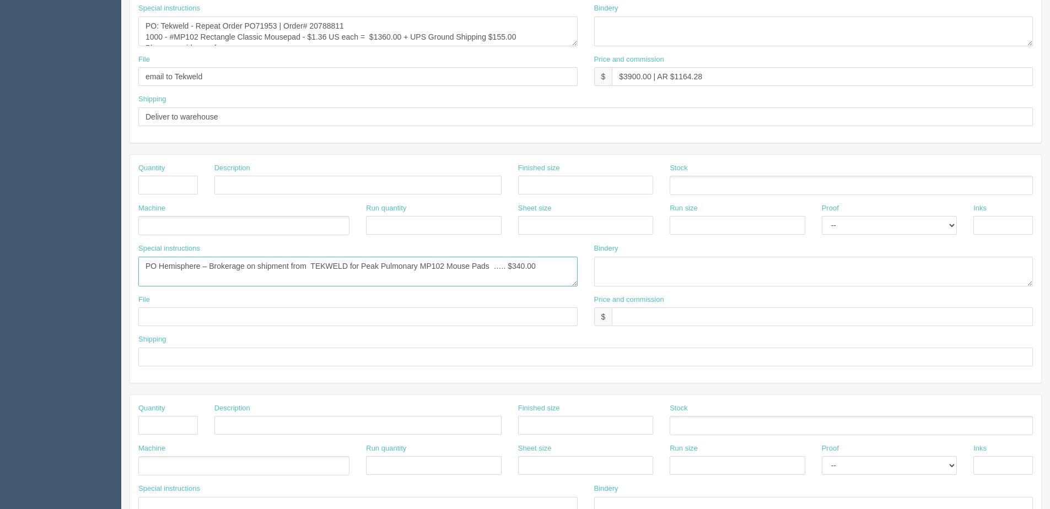
drag, startPoint x: 147, startPoint y: 265, endPoint x: 594, endPoint y: 271, distance: 447.6
click at [594, 271] on div "Special instructions PO Hemisphere – Brokerage on shipment from TEKWELD for Pea…" at bounding box center [585, 269] width 911 height 51
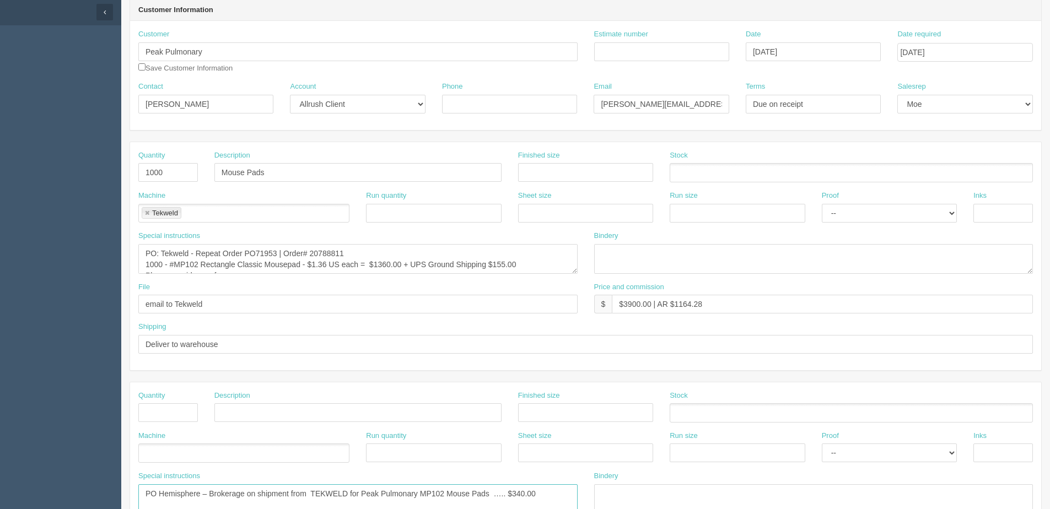
scroll to position [0, 0]
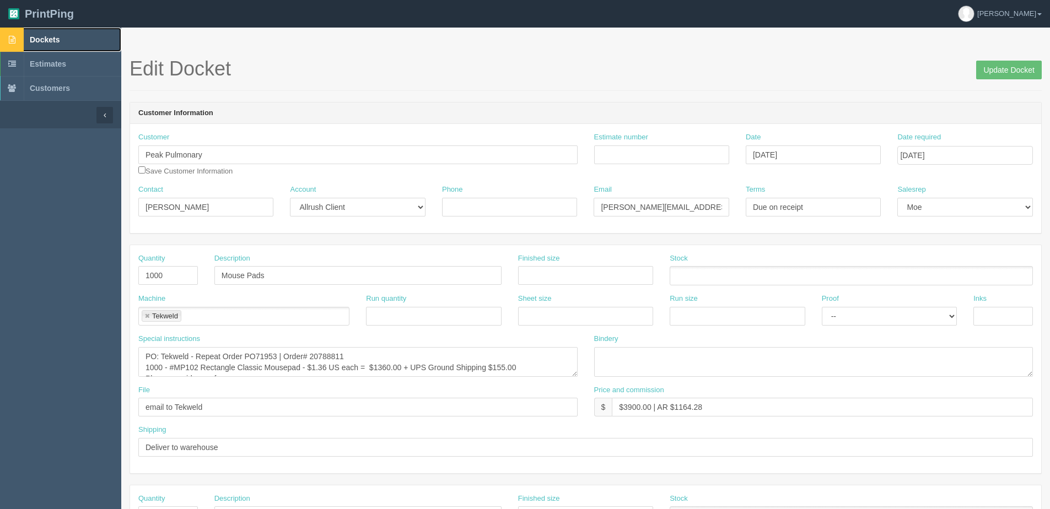
click at [40, 38] on span "Dockets" at bounding box center [45, 39] width 30 height 9
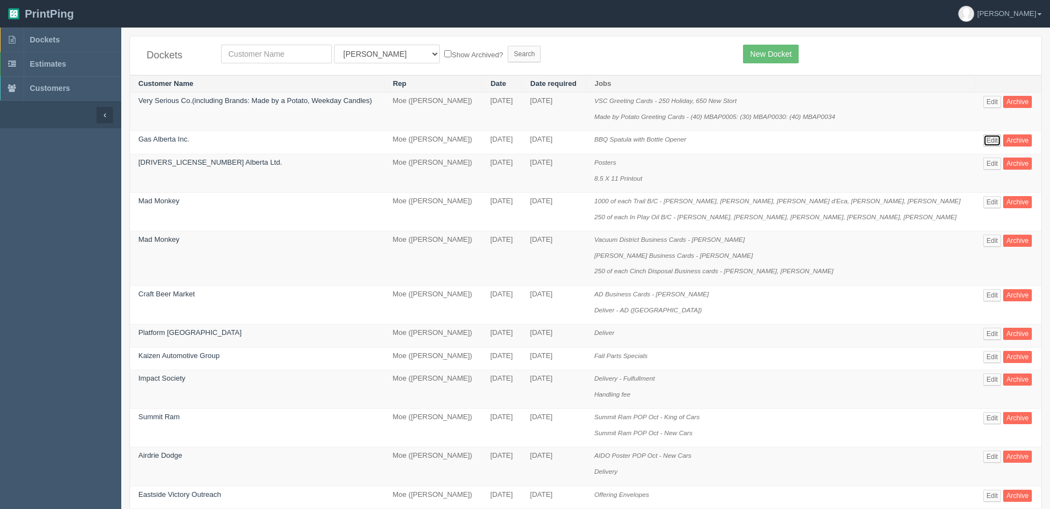
click at [990, 140] on link "Edit" at bounding box center [992, 140] width 18 height 12
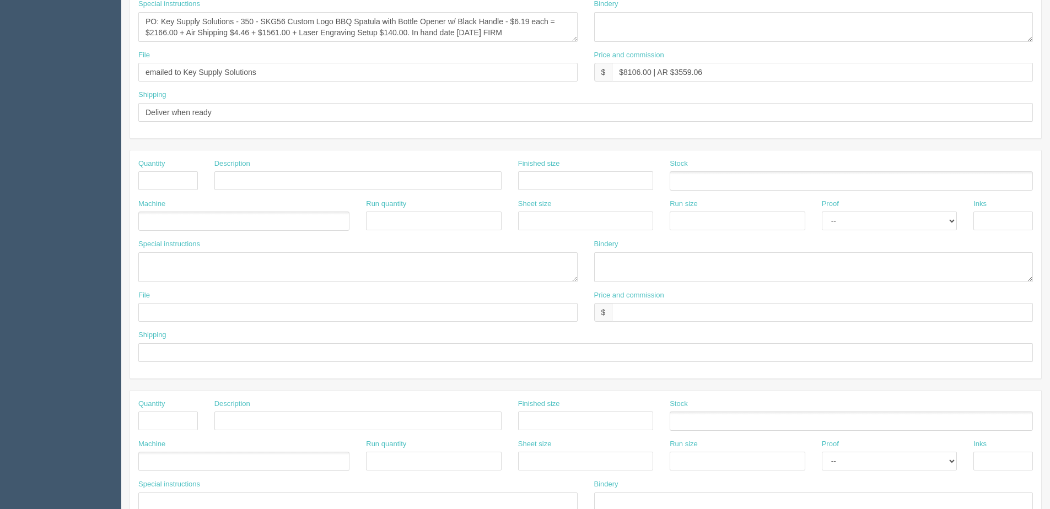
scroll to position [326, 0]
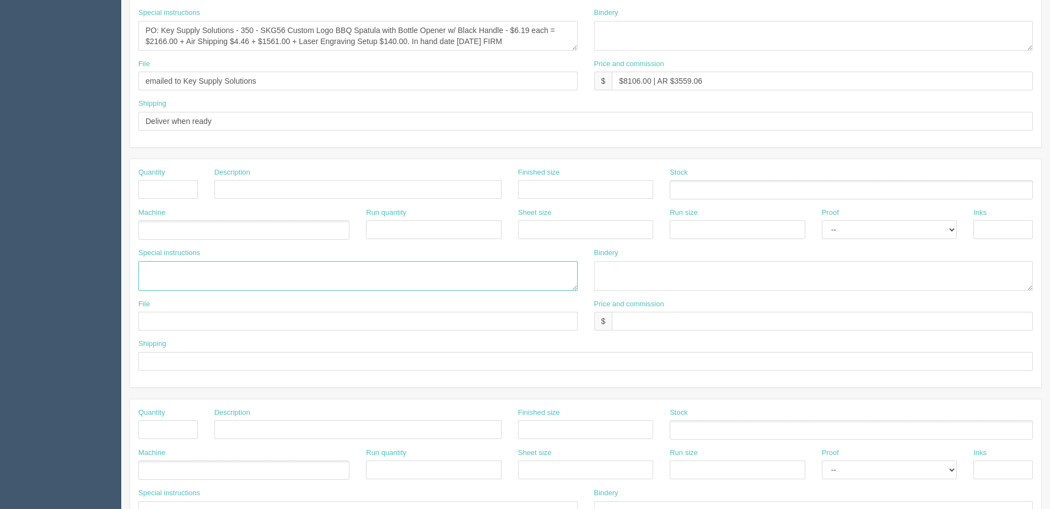
click at [161, 273] on textarea at bounding box center [357, 276] width 439 height 30
paste textarea "PO Hemisphere – Brokerage on shipment from TEKWELD for Peak Pulmonary MP102 Mou…"
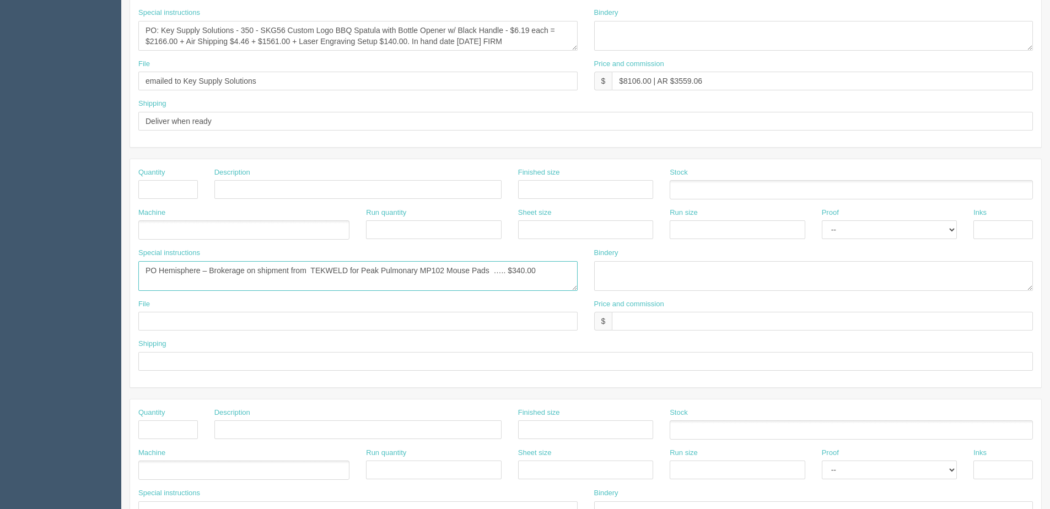
click at [309, 270] on textarea "PO Hemisphere – Brokerage on shipment from TEKWELD for Peak Pulmonary MP102 Mou…" at bounding box center [357, 276] width 439 height 30
drag, startPoint x: 183, startPoint y: 79, endPoint x: 341, endPoint y: 82, distance: 157.7
click at [341, 82] on input "emailed to Key Supply Solutions" at bounding box center [357, 81] width 439 height 19
drag, startPoint x: 311, startPoint y: 270, endPoint x: 347, endPoint y: 276, distance: 35.8
click at [347, 276] on textarea "PO Hemisphere – Brokerage on shipment from TEKWELD for Peak Pulmonary MP102 Mou…" at bounding box center [357, 276] width 439 height 30
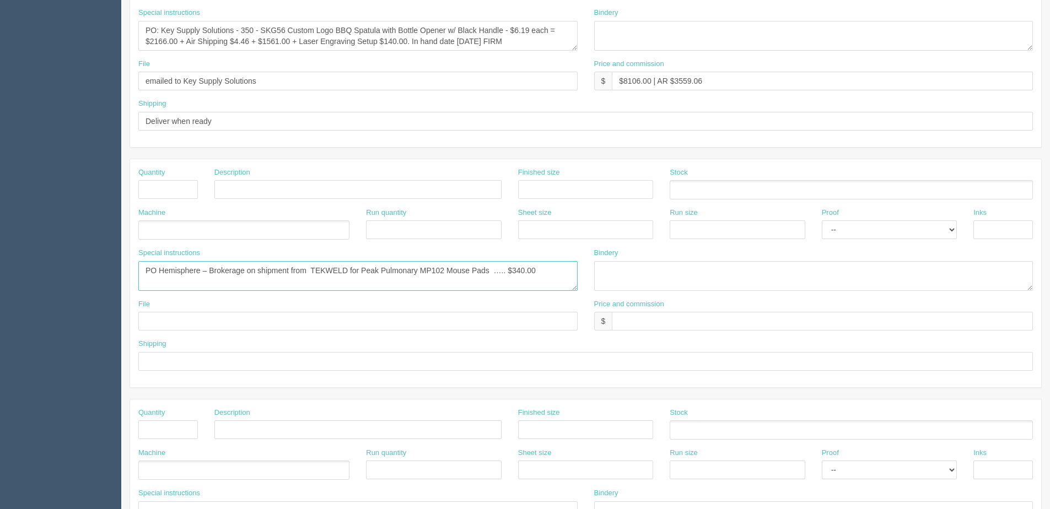
paste textarea "Key Supply Solutions"
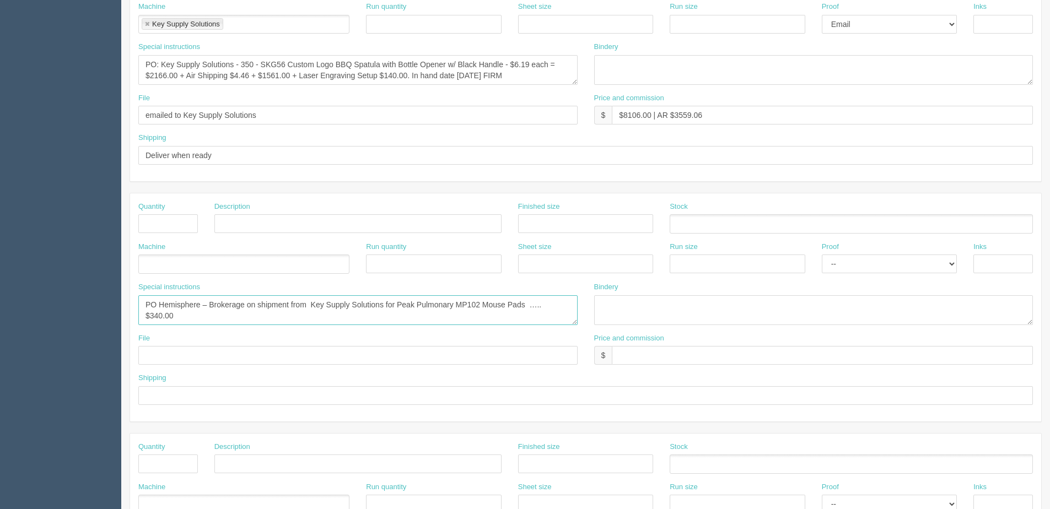
scroll to position [161, 0]
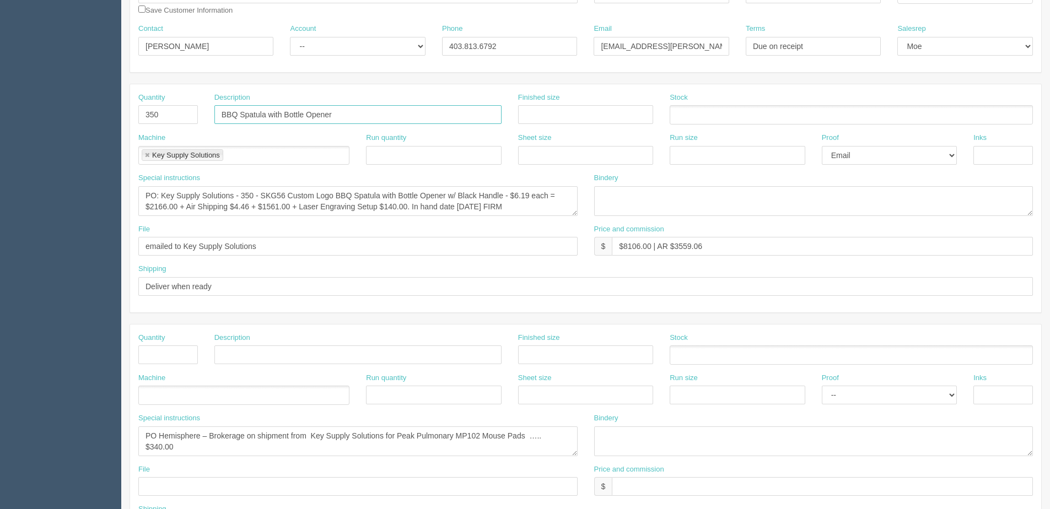
drag, startPoint x: 325, startPoint y: 116, endPoint x: 343, endPoint y: 112, distance: 18.7
click at [326, 116] on input "BBQ Spatula with Bottle Opener" at bounding box center [357, 114] width 287 height 19
drag, startPoint x: 348, startPoint y: 110, endPoint x: 132, endPoint y: 109, distance: 216.1
click at [132, 109] on div "Quantity 350 Description BBQ Spatula with Bottle Opener Finished size Stock" at bounding box center [585, 113] width 911 height 40
click at [400, 434] on textarea "PO Hemisphere – Brokerage on shipment from Key Supply Solutions for Peak Pulmon…" at bounding box center [357, 442] width 439 height 30
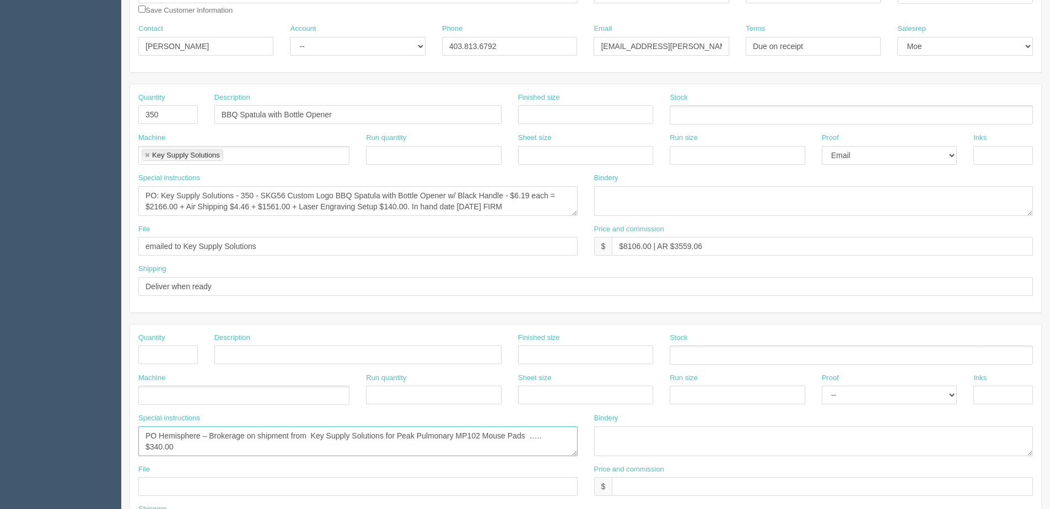
drag, startPoint x: 398, startPoint y: 434, endPoint x: 528, endPoint y: 435, distance: 130.1
click at [528, 435] on textarea "PO Hemisphere – Brokerage on shipment from Key Supply Solutions for Peak Pulmon…" at bounding box center [357, 442] width 439 height 30
drag, startPoint x: 523, startPoint y: 435, endPoint x: 397, endPoint y: 432, distance: 125.7
click at [397, 432] on textarea "PO Hemisphere – Brokerage on shipment from Key Supply Solutions for Peak Pulmon…" at bounding box center [357, 442] width 439 height 30
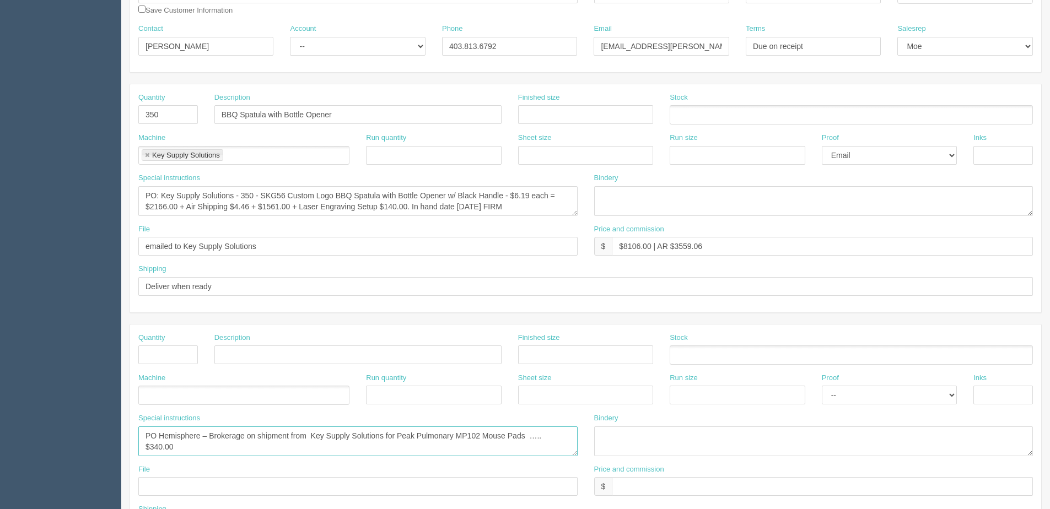
paste textarea "BBQ Spatula with Bottle Opener"
click at [531, 434] on textarea "PO Hemisphere – Brokerage on shipment from Key Supply Solutions for BBQ Spatula…" at bounding box center [357, 442] width 439 height 30
drag, startPoint x: 533, startPoint y: 438, endPoint x: 774, endPoint y: 402, distance: 243.4
click at [756, 408] on div "Quantity Description Finished size Stock Machine Run quantity Sheet size Run si…" at bounding box center [585, 439] width 911 height 228
click at [511, 432] on textarea "PO Hemisphere – Brokerage on shipment from Key Supply Solutions for BBQ Spatula…" at bounding box center [357, 442] width 439 height 30
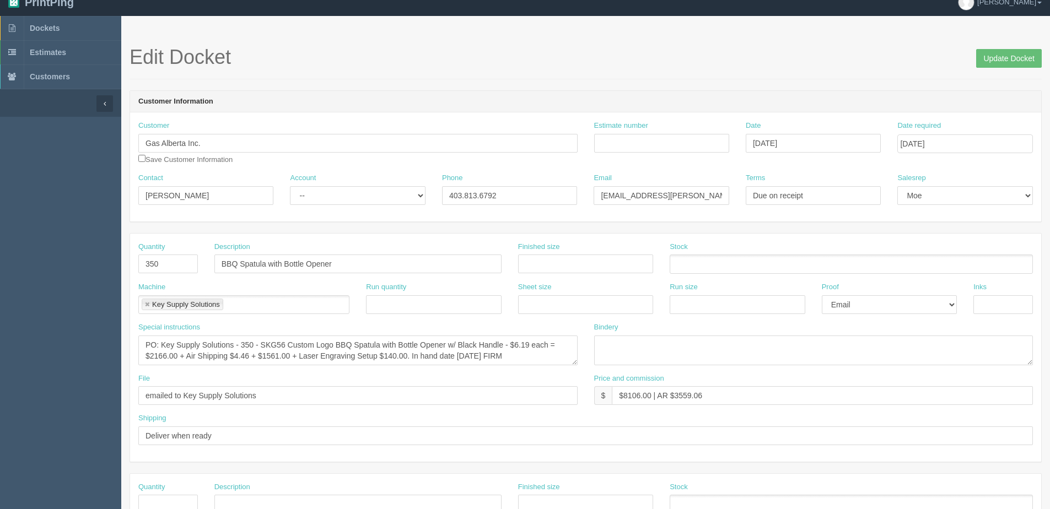
scroll to position [0, 0]
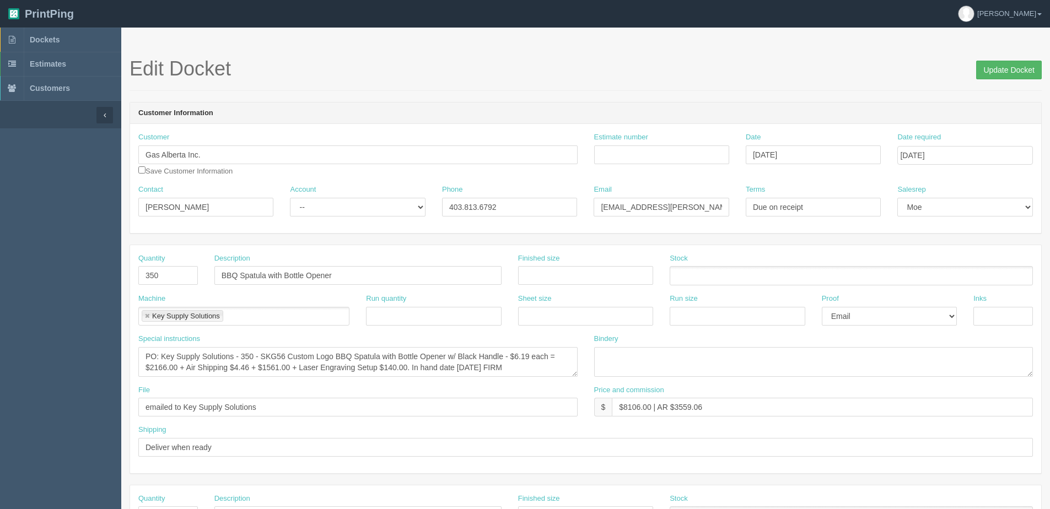
type textarea "PO Hemisphere – Brokerage on shipment from Key Supply Solutions for BBQ Spatula…"
click at [1017, 68] on input "Update Docket" at bounding box center [1009, 70] width 66 height 19
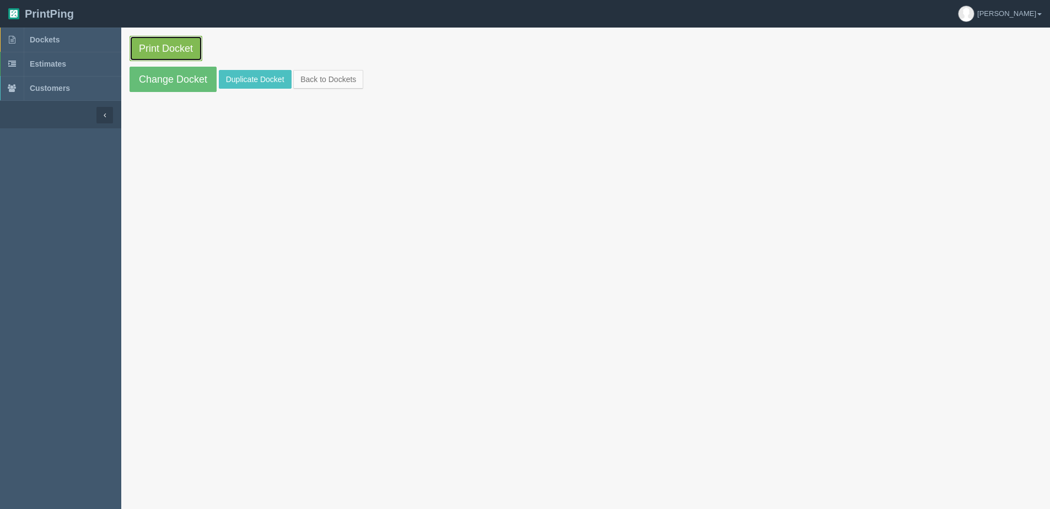
click at [160, 45] on link "Print Docket" at bounding box center [166, 48] width 73 height 25
click at [449, 469] on section "Print Docket Change Docket Duplicate Docket Back to Dockets" at bounding box center [585, 282] width 929 height 509
